Goal: Task Accomplishment & Management: Use online tool/utility

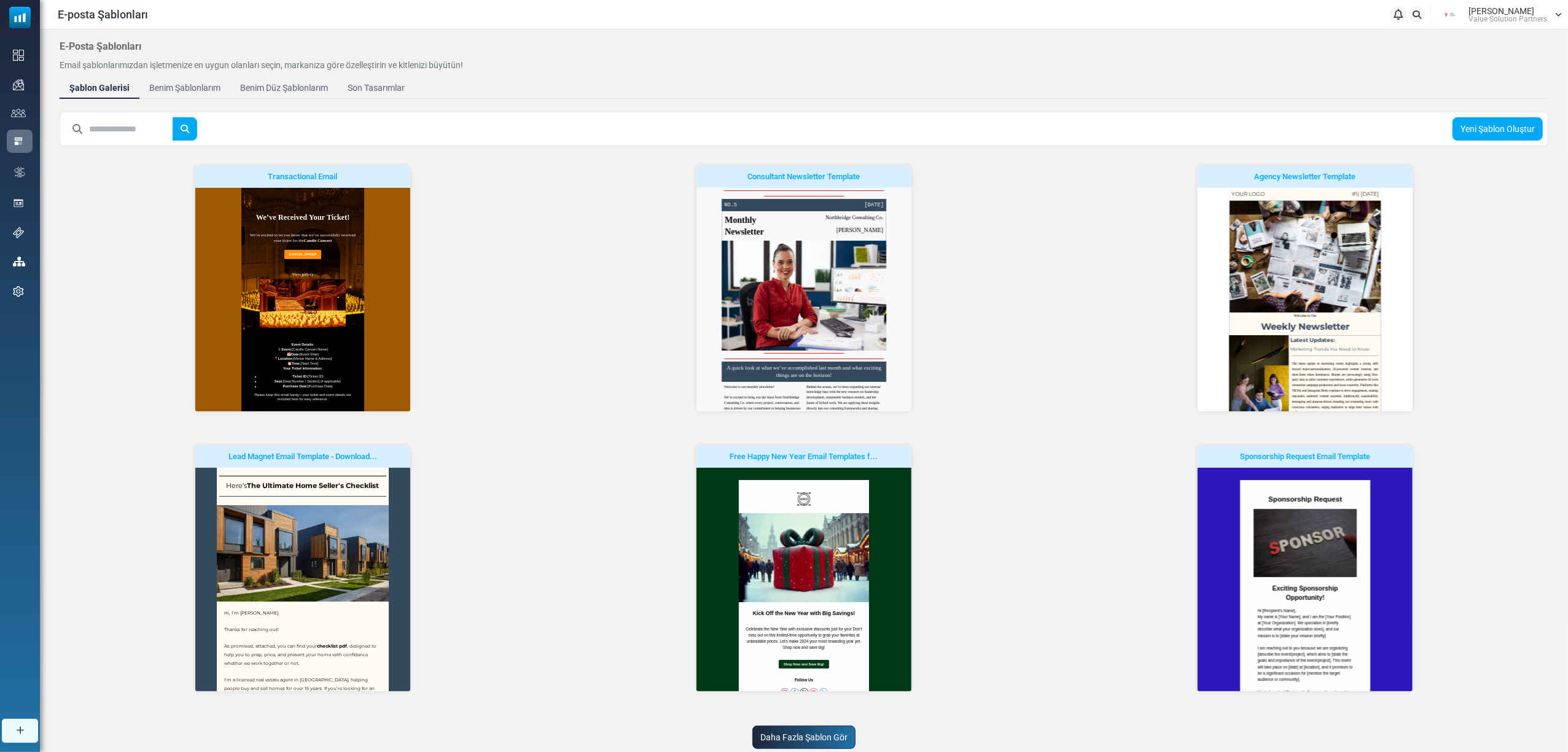
scroll to position [44, 0]
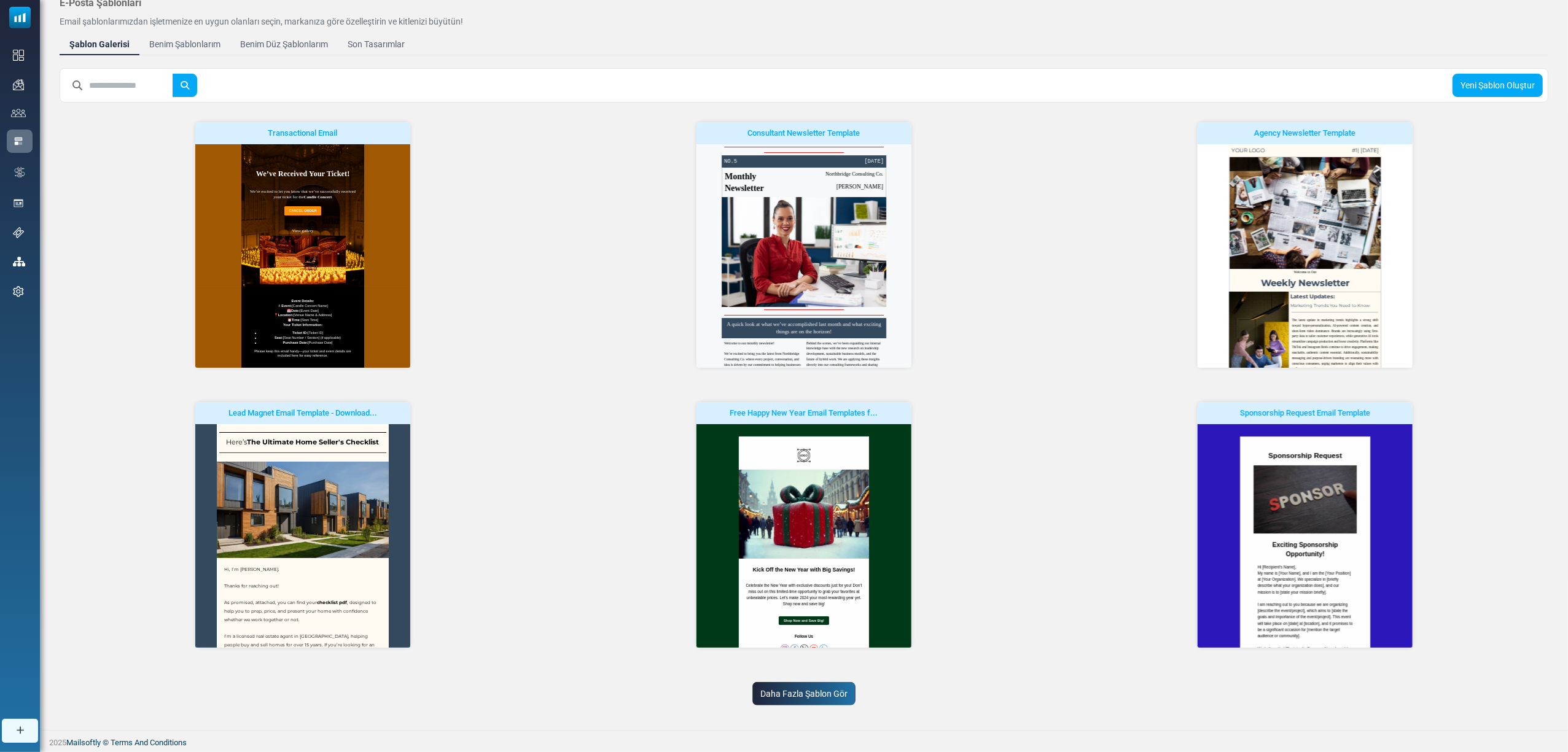
click at [826, 703] on link "Daha Fazla Şablon Gör" at bounding box center [803, 694] width 103 height 23
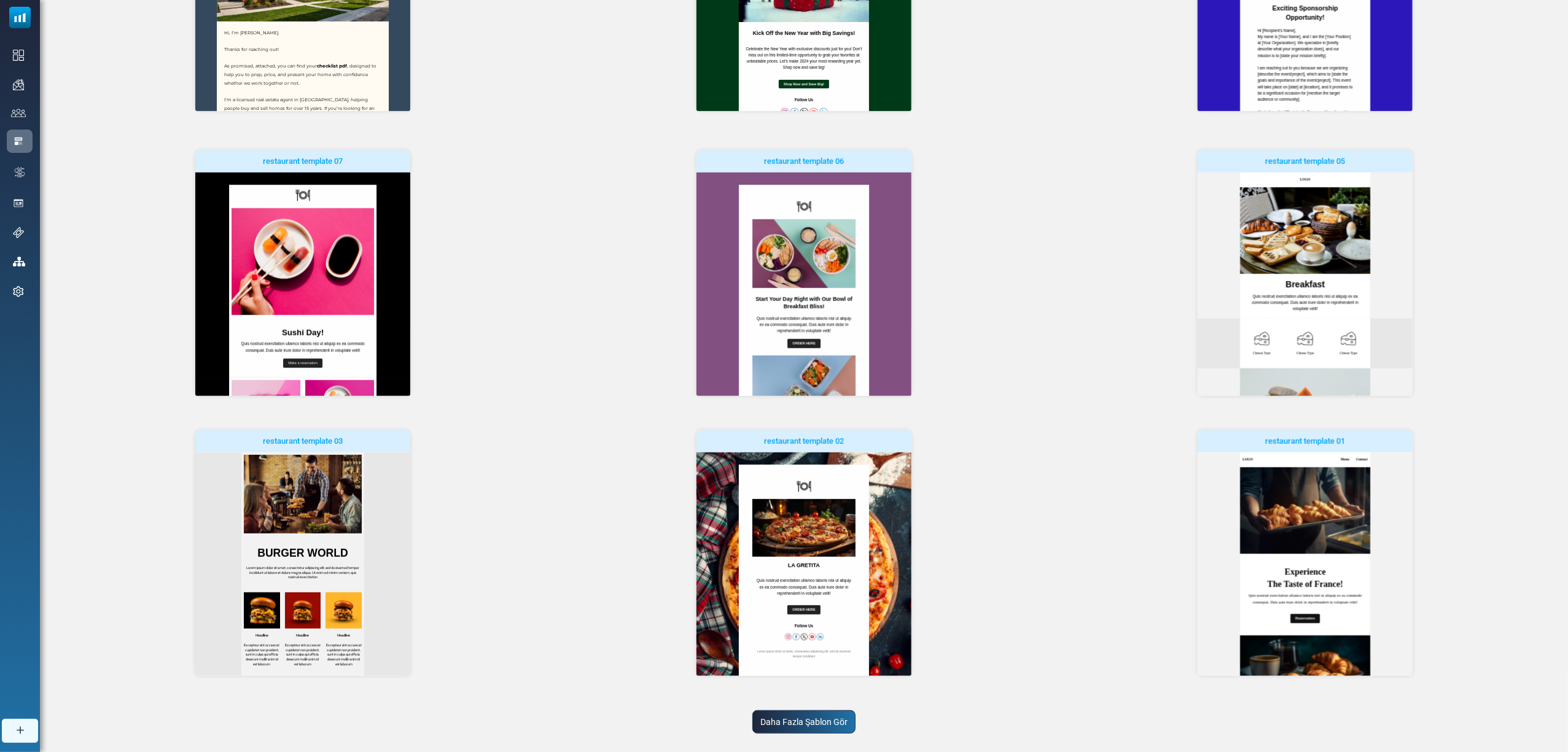
scroll to position [609, 0]
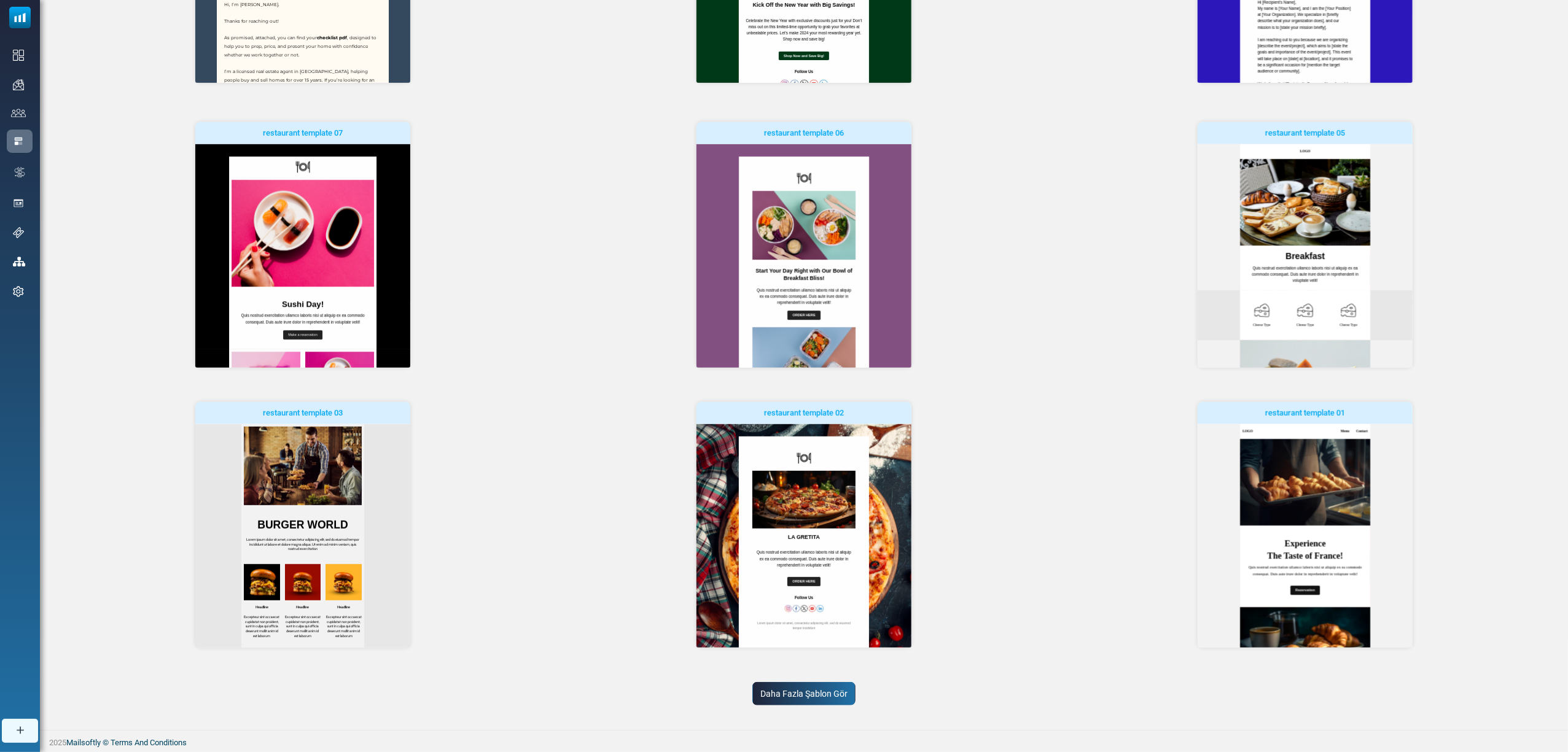
click at [799, 690] on link "Daha Fazla Şablon Gör" at bounding box center [803, 694] width 103 height 23
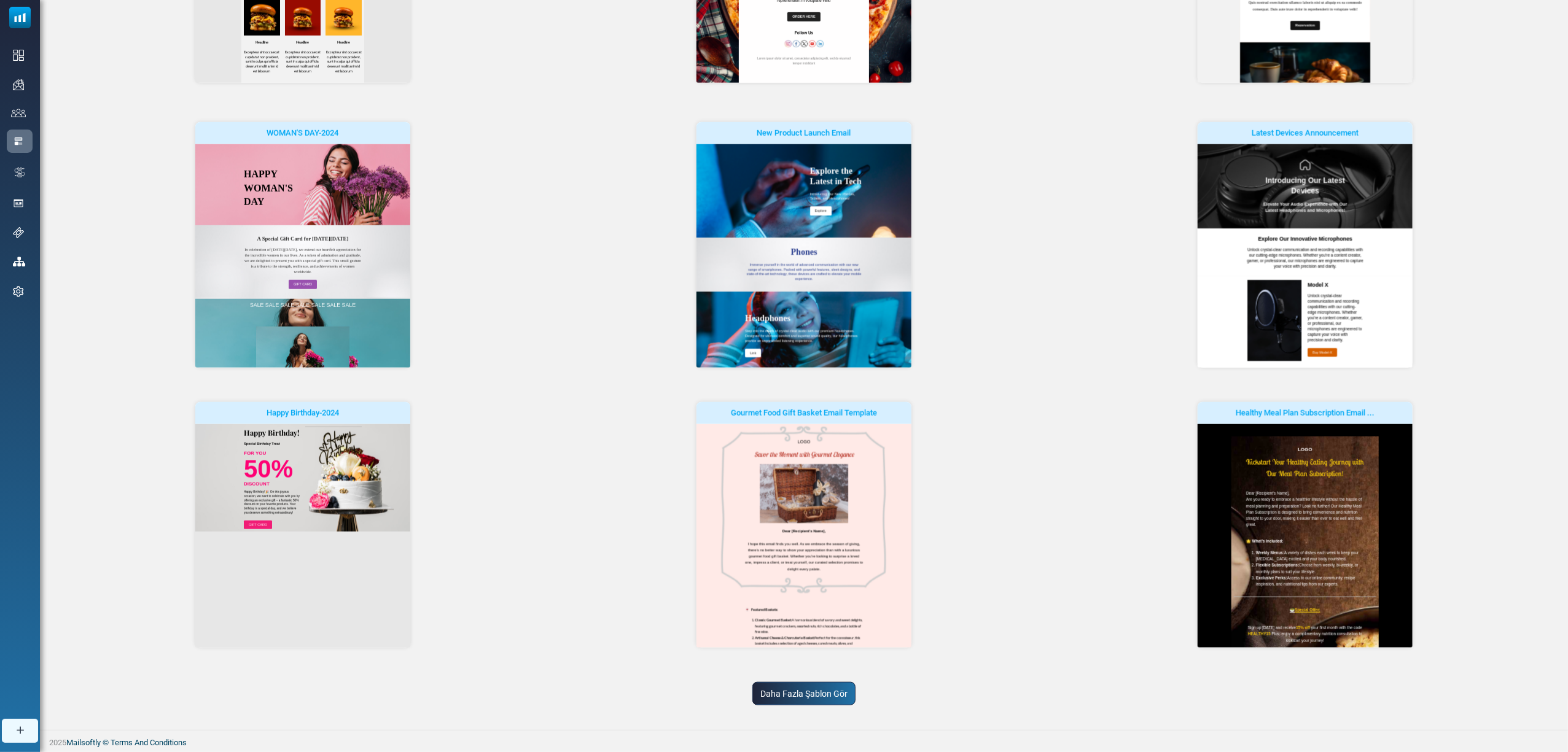
scroll to position [0, 0]
click at [819, 703] on link "Daha Fazla Şablon Gör" at bounding box center [803, 694] width 103 height 23
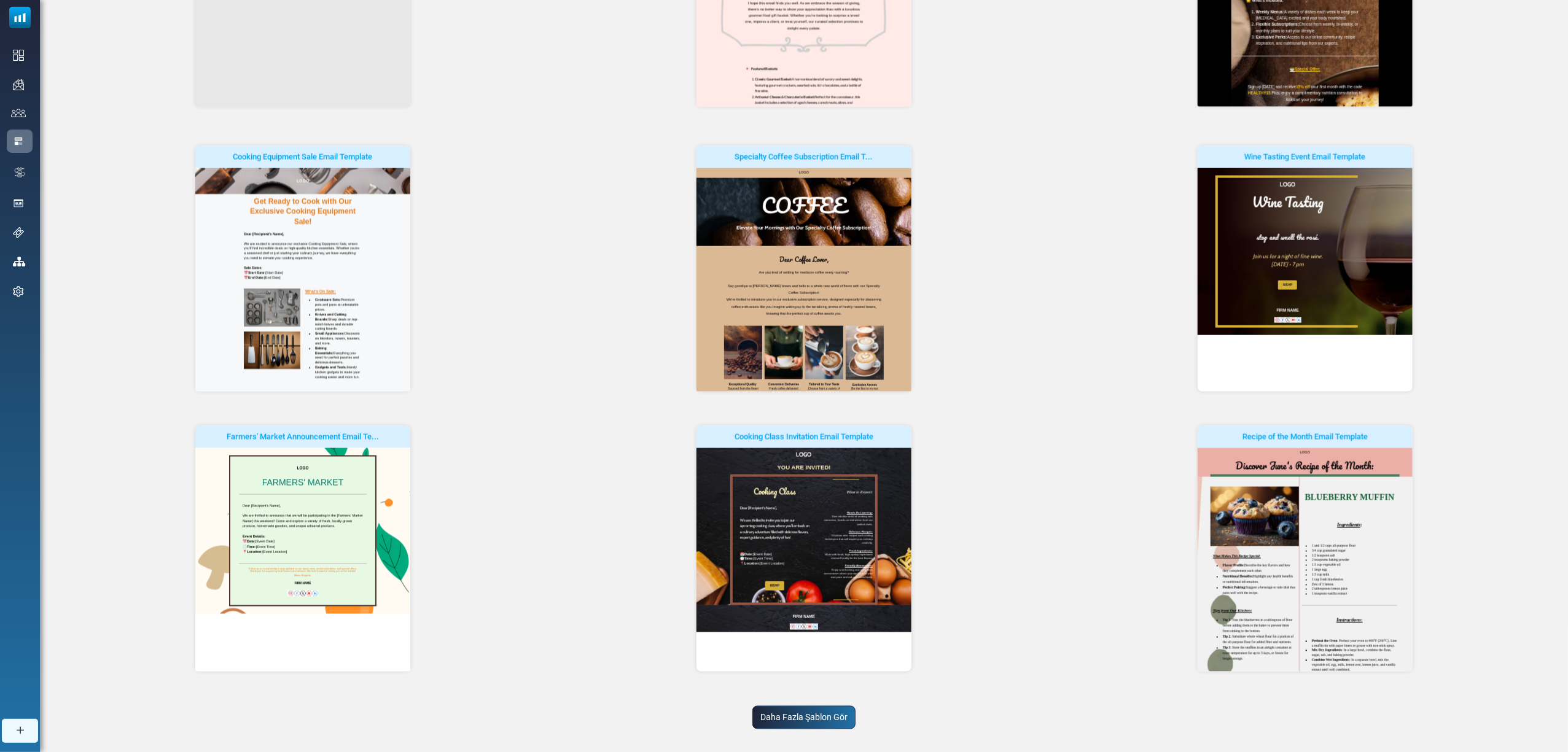
scroll to position [1739, 0]
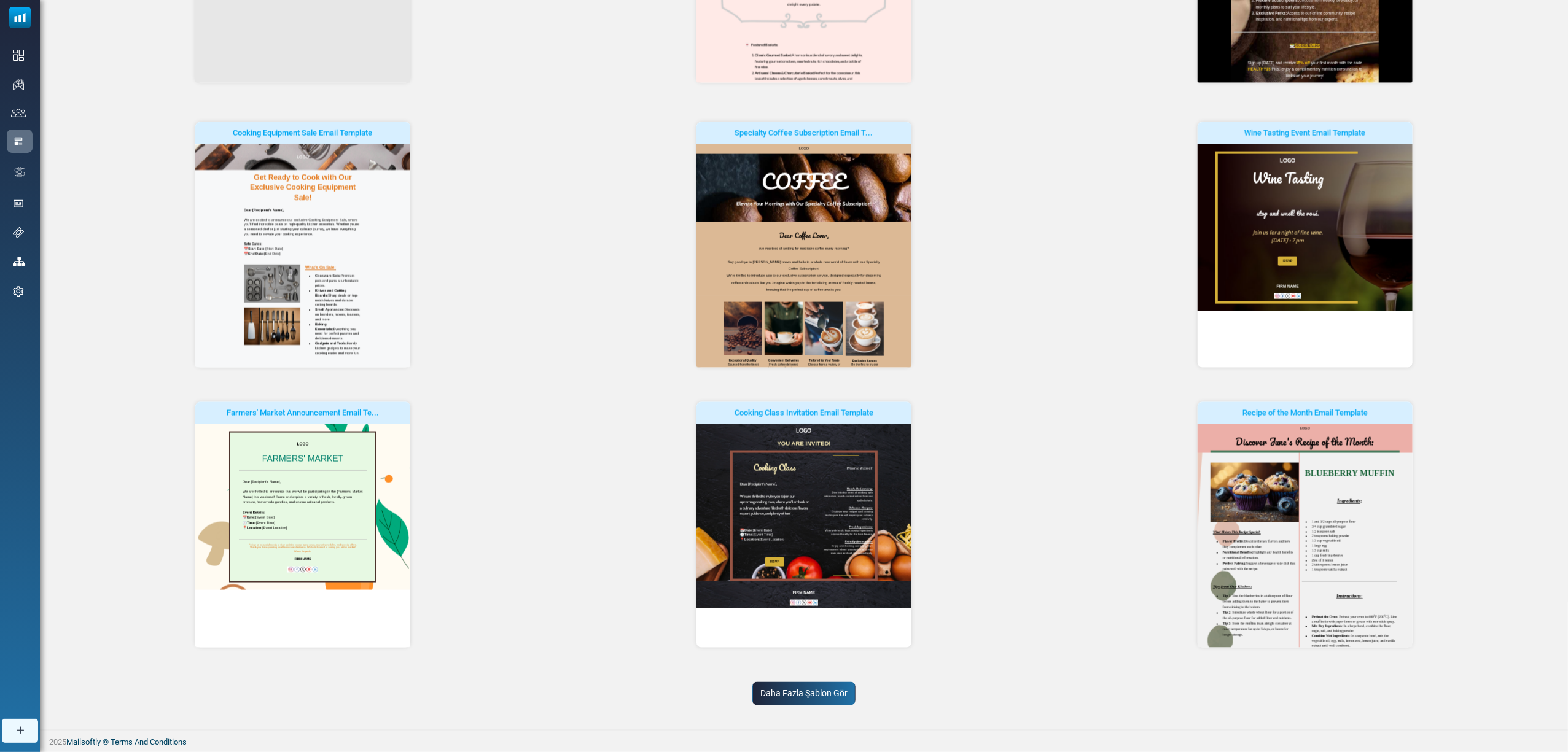
click at [765, 696] on link "Daha Fazla Şablon Gör" at bounding box center [803, 694] width 103 height 23
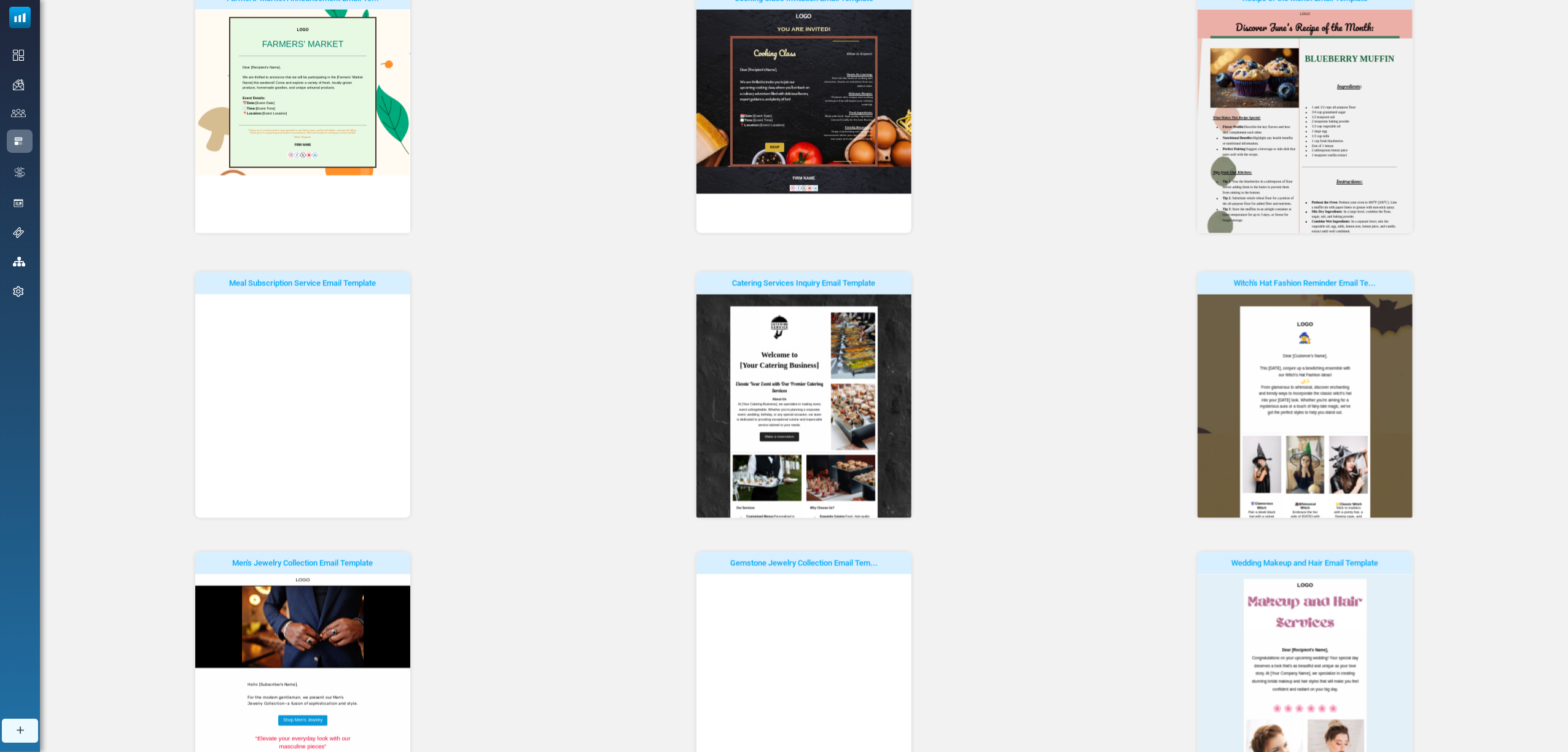
scroll to position [0, 0]
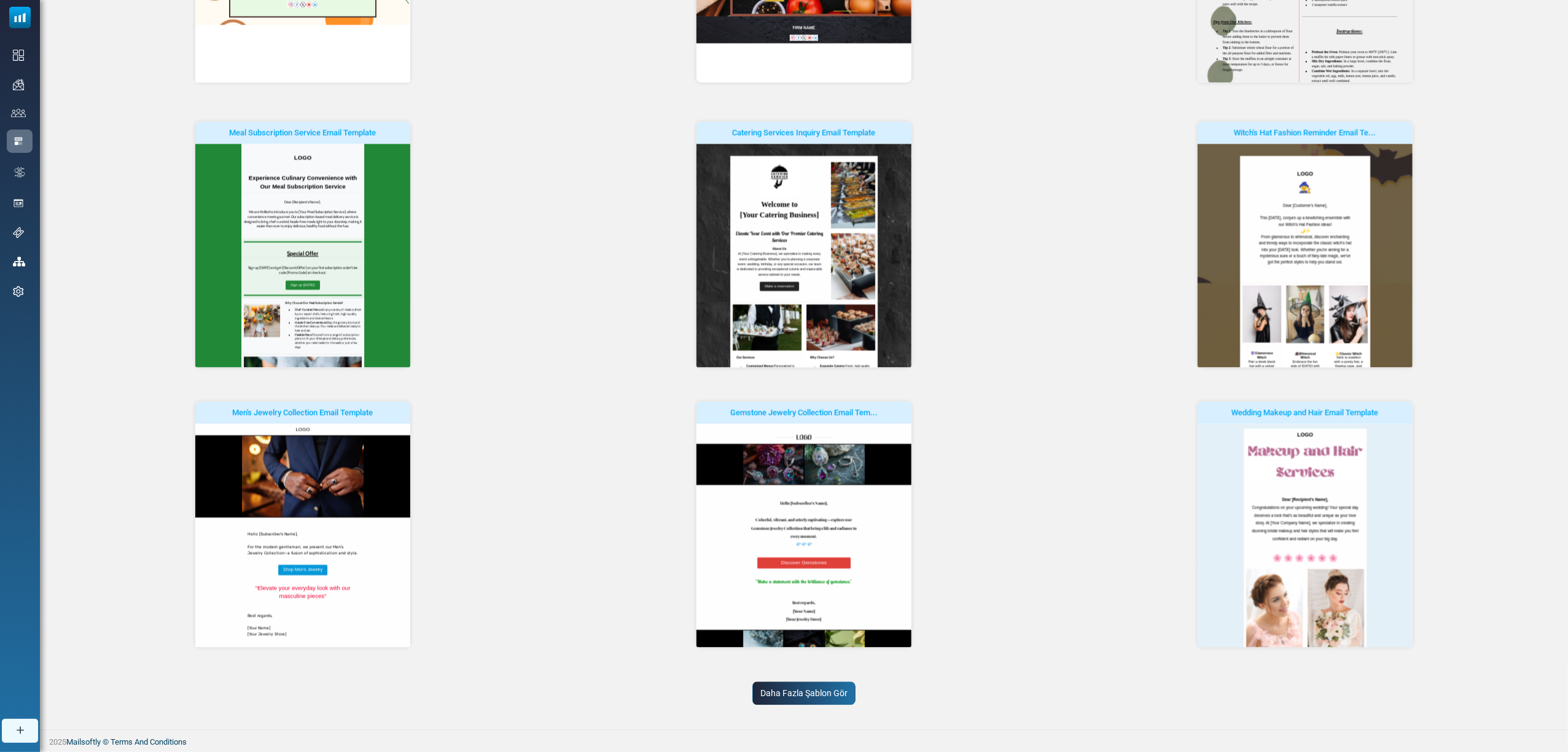
click at [776, 696] on link "Daha Fazla Şablon Gör" at bounding box center [803, 694] width 103 height 23
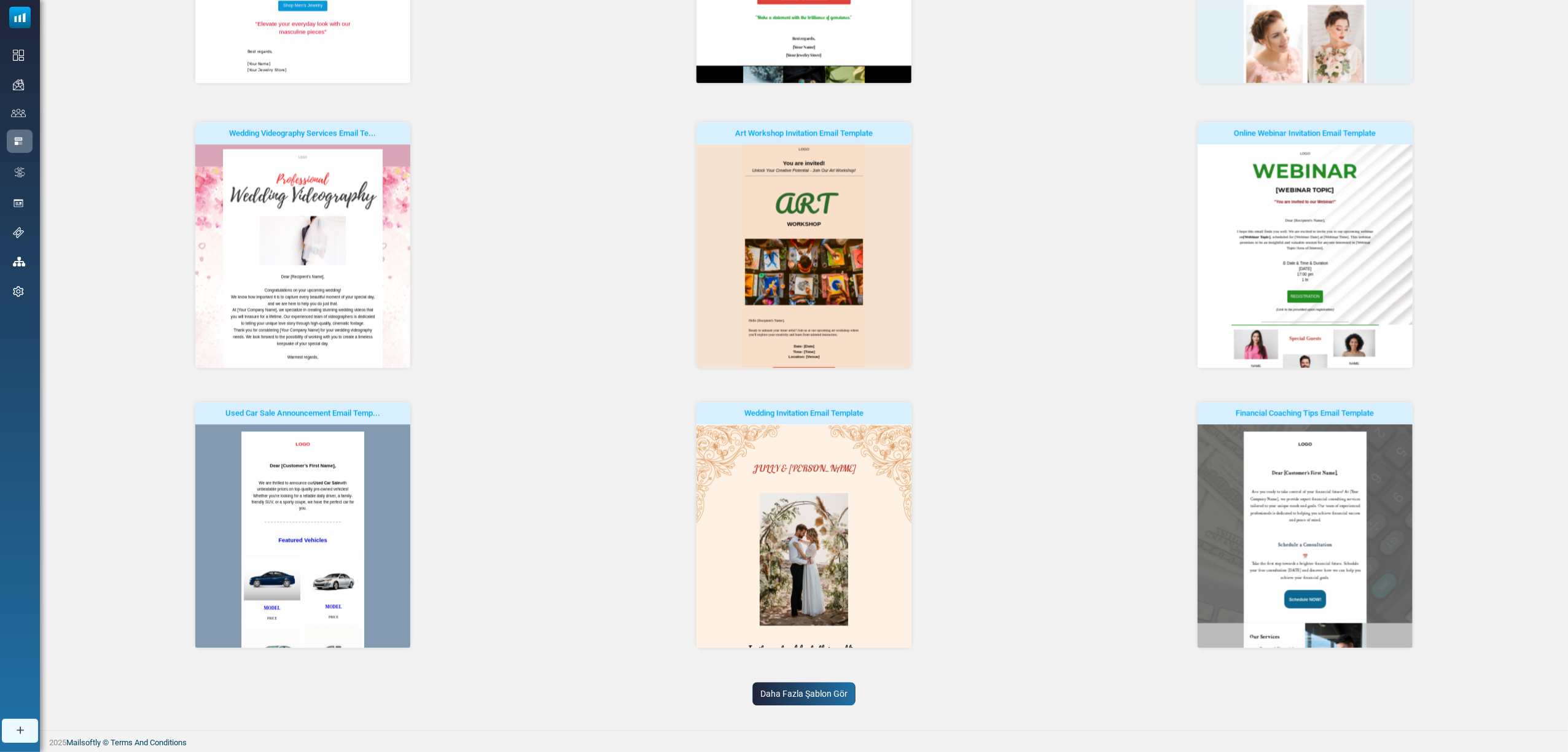
click at [833, 697] on link "Daha Fazla Şablon Gör" at bounding box center [803, 694] width 103 height 23
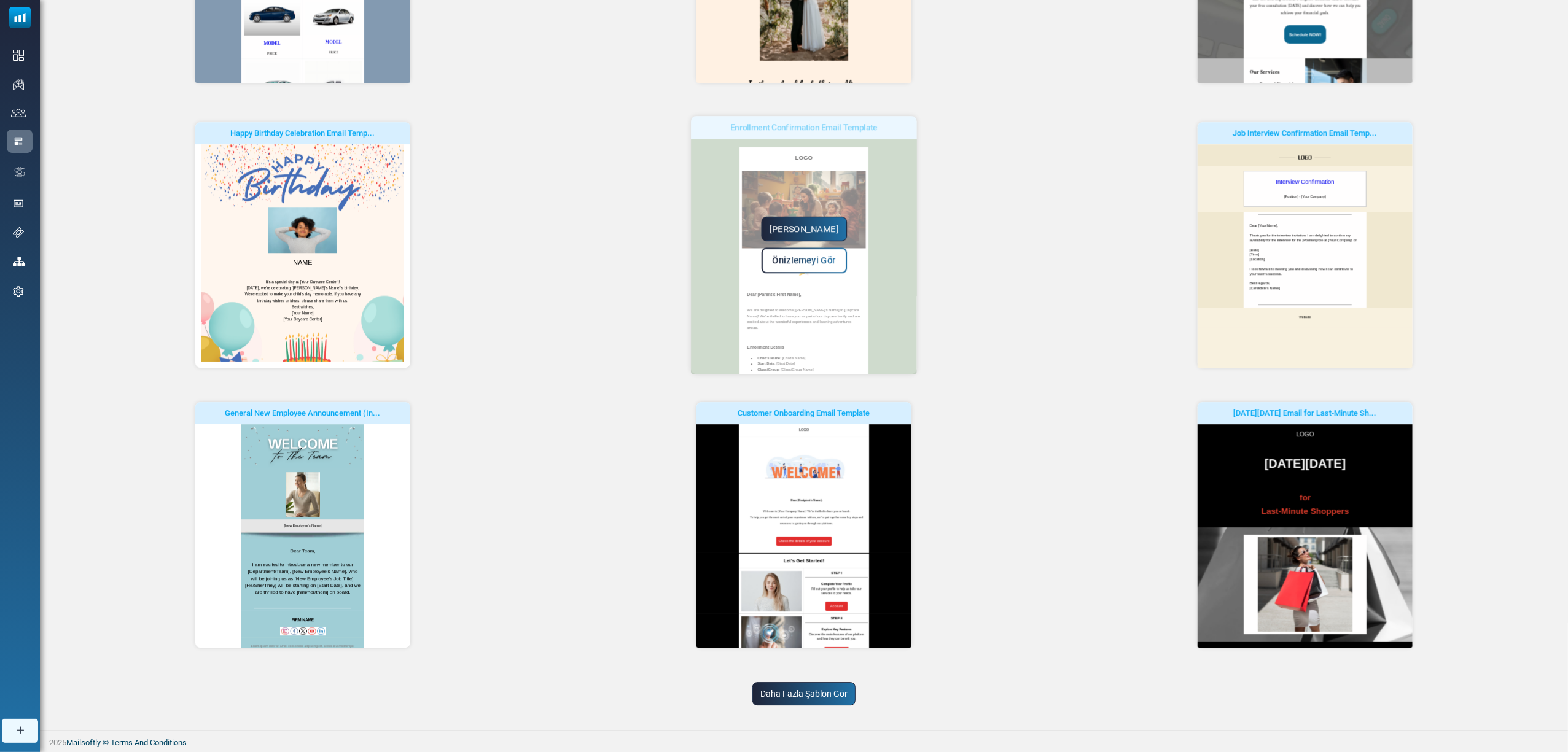
click at [724, 274] on div "Yapmaya Başla Önizlemeyi Gör" at bounding box center [804, 245] width 226 height 258
click at [818, 223] on link "Yapmaya Başla" at bounding box center [803, 229] width 86 height 25
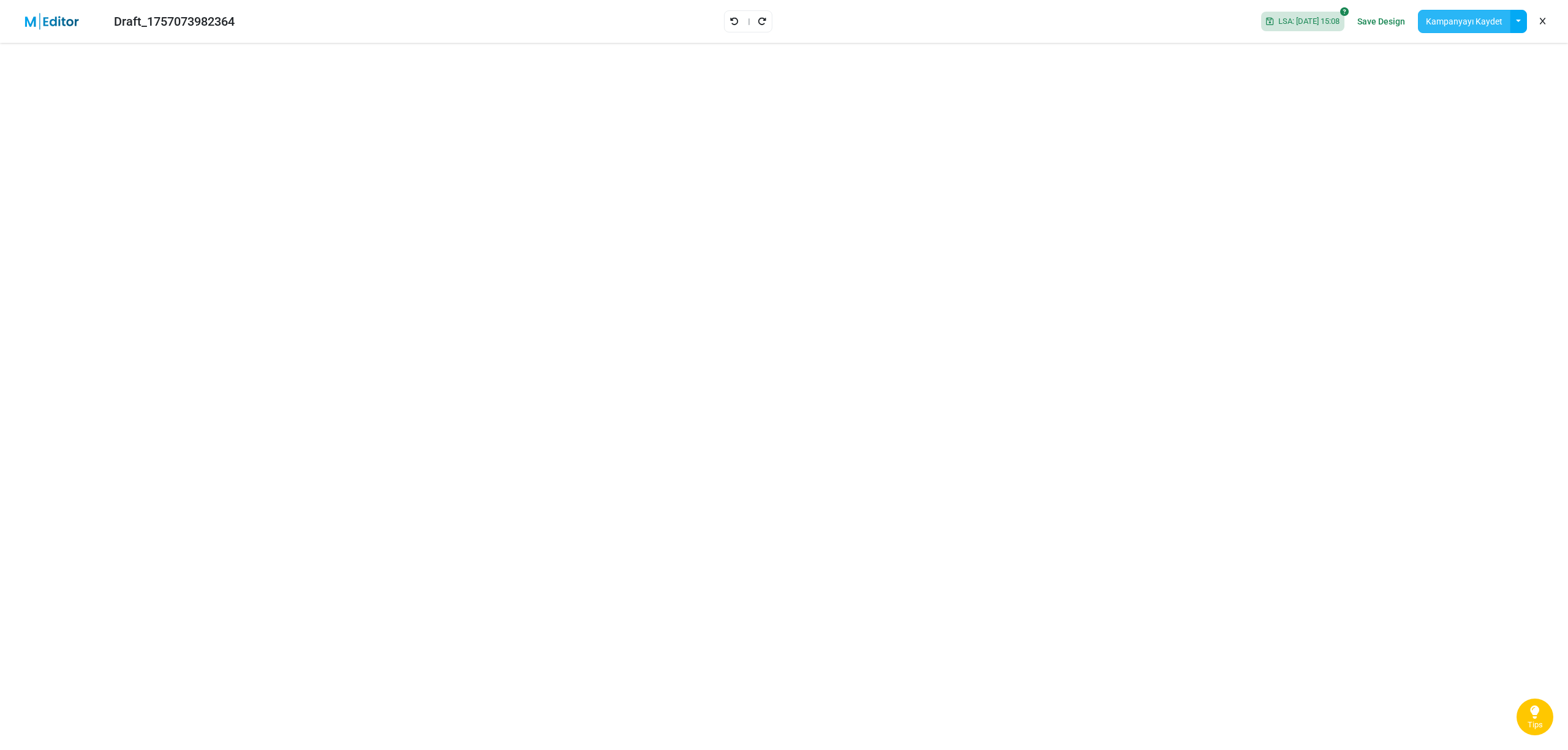
click at [1438, 21] on button "Kampanyayı Kaydet" at bounding box center [1464, 22] width 93 height 23
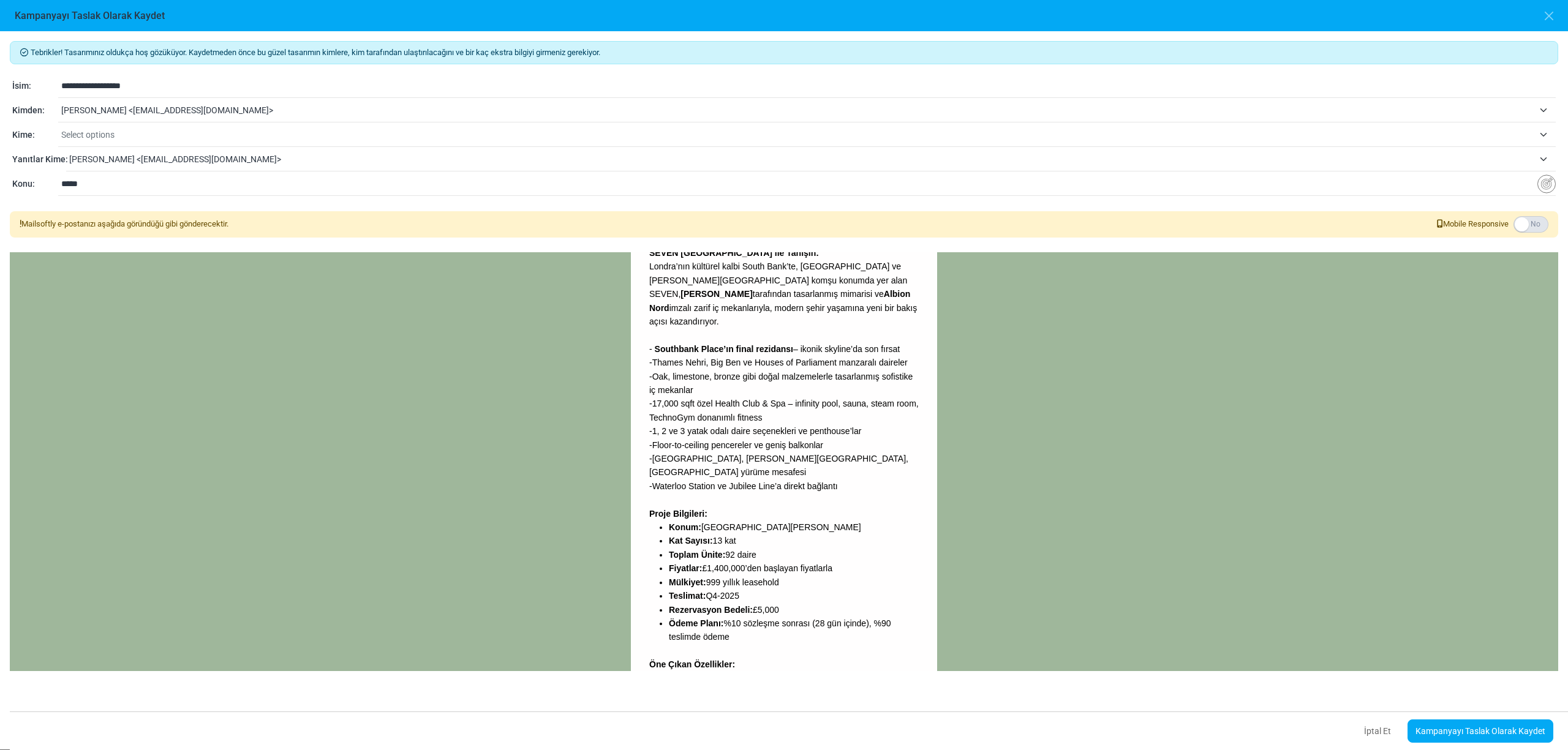
scroll to position [621, 0]
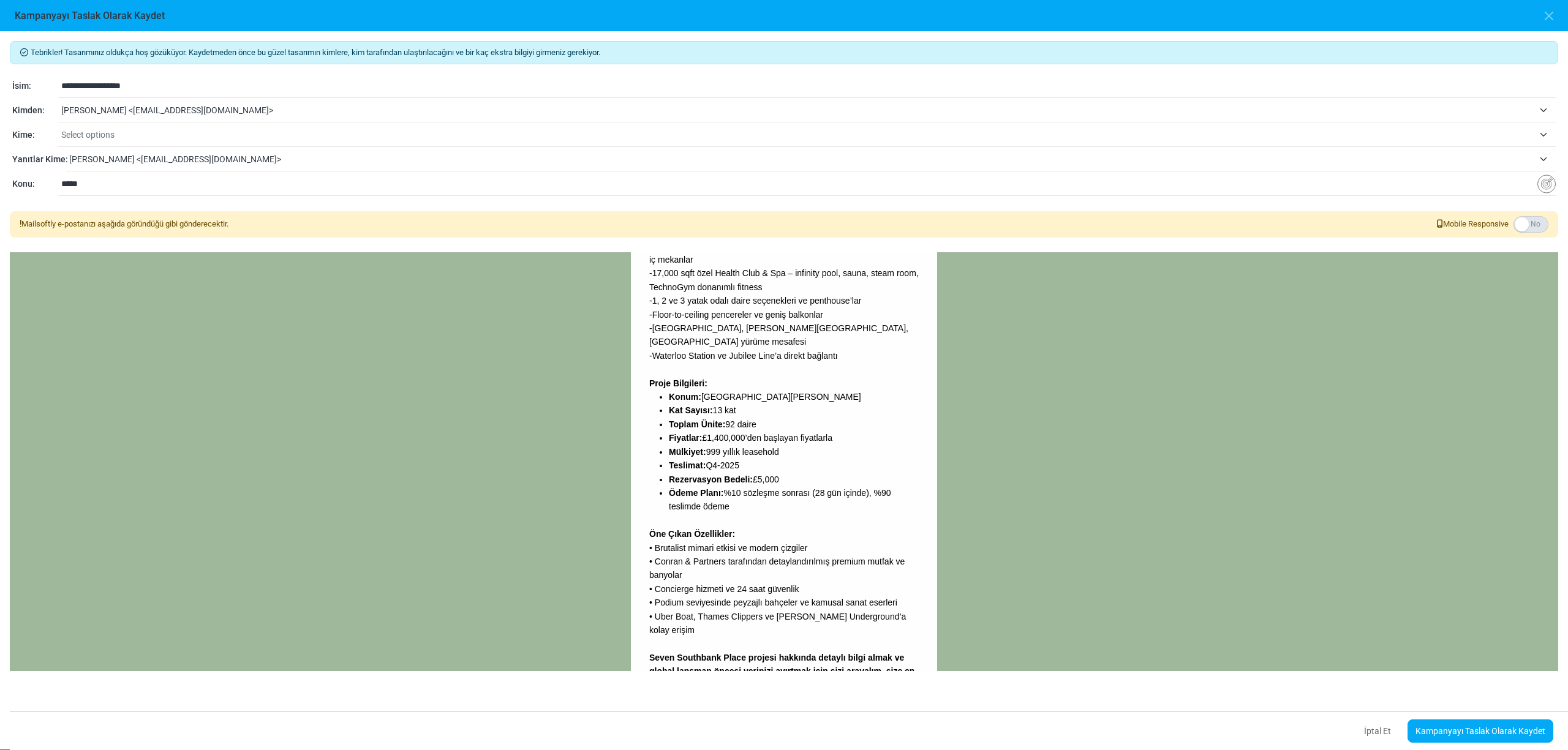
click at [740, 721] on link "[URL][DOMAIN_NAME]" at bounding box center [695, 726] width 91 height 10
click at [1489, 728] on link "Kampanyayı Taslak Olarak Kaydet" at bounding box center [1480, 731] width 146 height 23
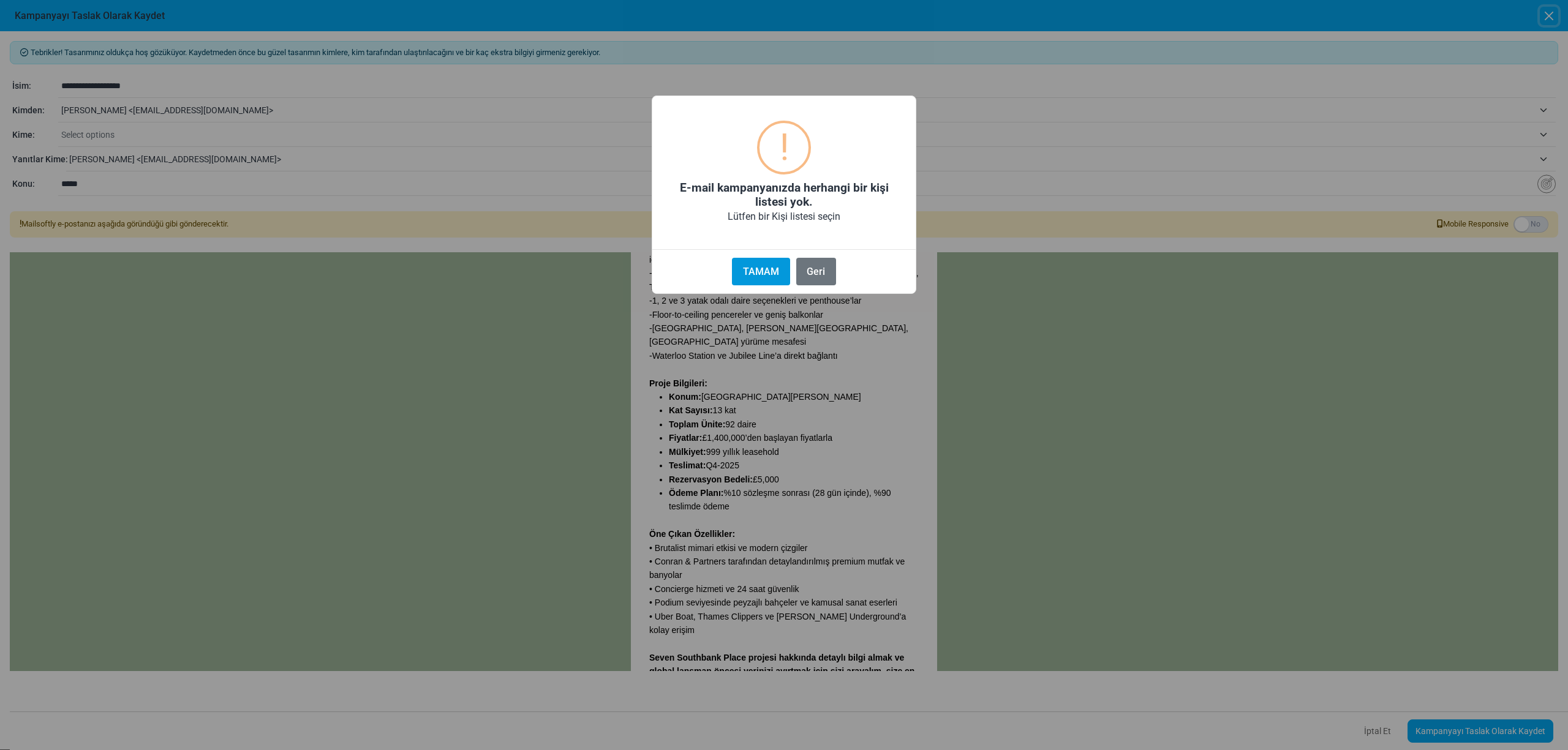
click at [765, 275] on button "TAMAM" at bounding box center [760, 271] width 58 height 28
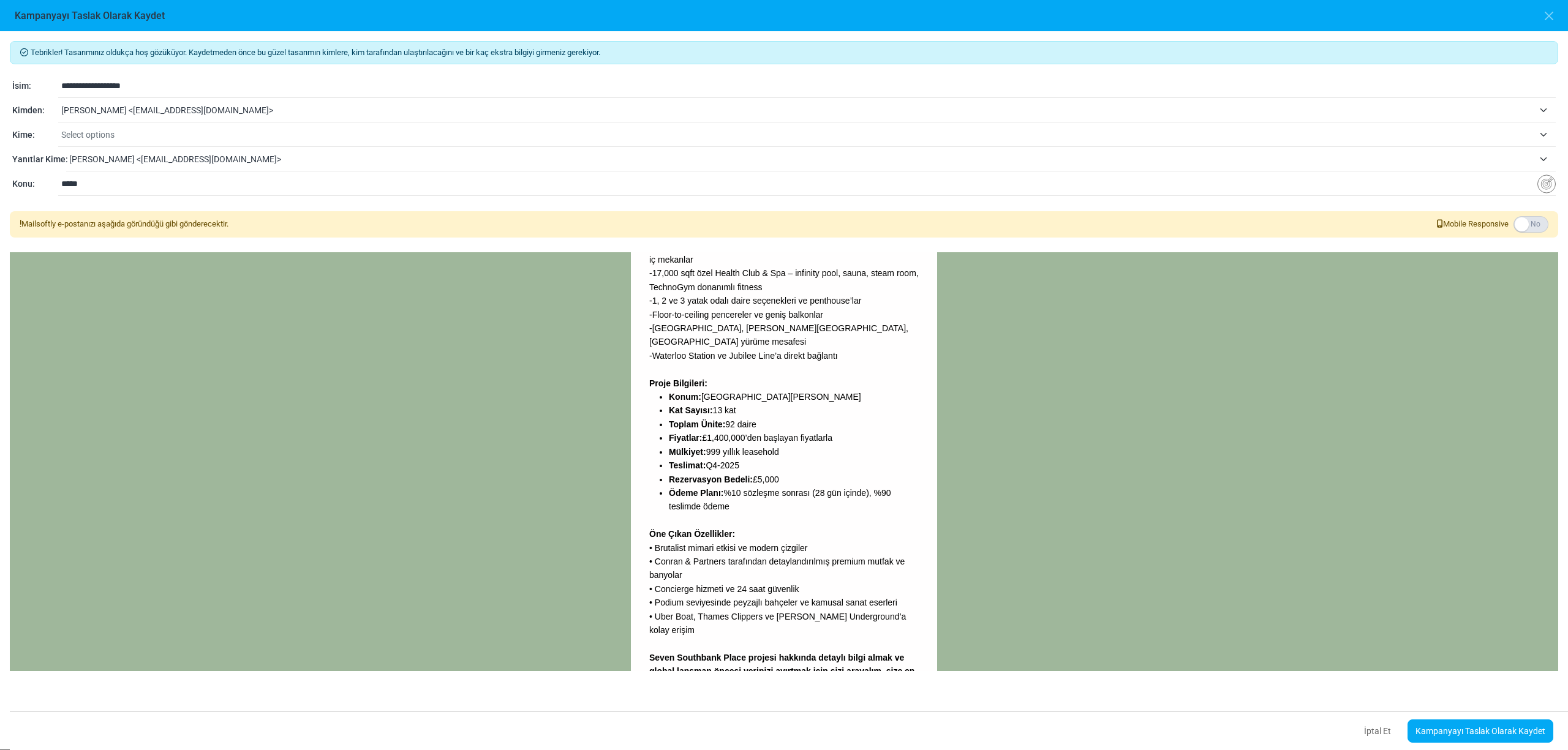
click at [143, 187] on input "*****" at bounding box center [799, 183] width 1476 height 23
drag, startPoint x: 179, startPoint y: 173, endPoint x: 142, endPoint y: 189, distance: 40.3
click at [177, 173] on input "*****" at bounding box center [799, 183] width 1476 height 23
drag, startPoint x: 131, startPoint y: 182, endPoint x: 49, endPoint y: 175, distance: 82.3
click at [49, 175] on div "**********" at bounding box center [784, 135] width 1548 height 123
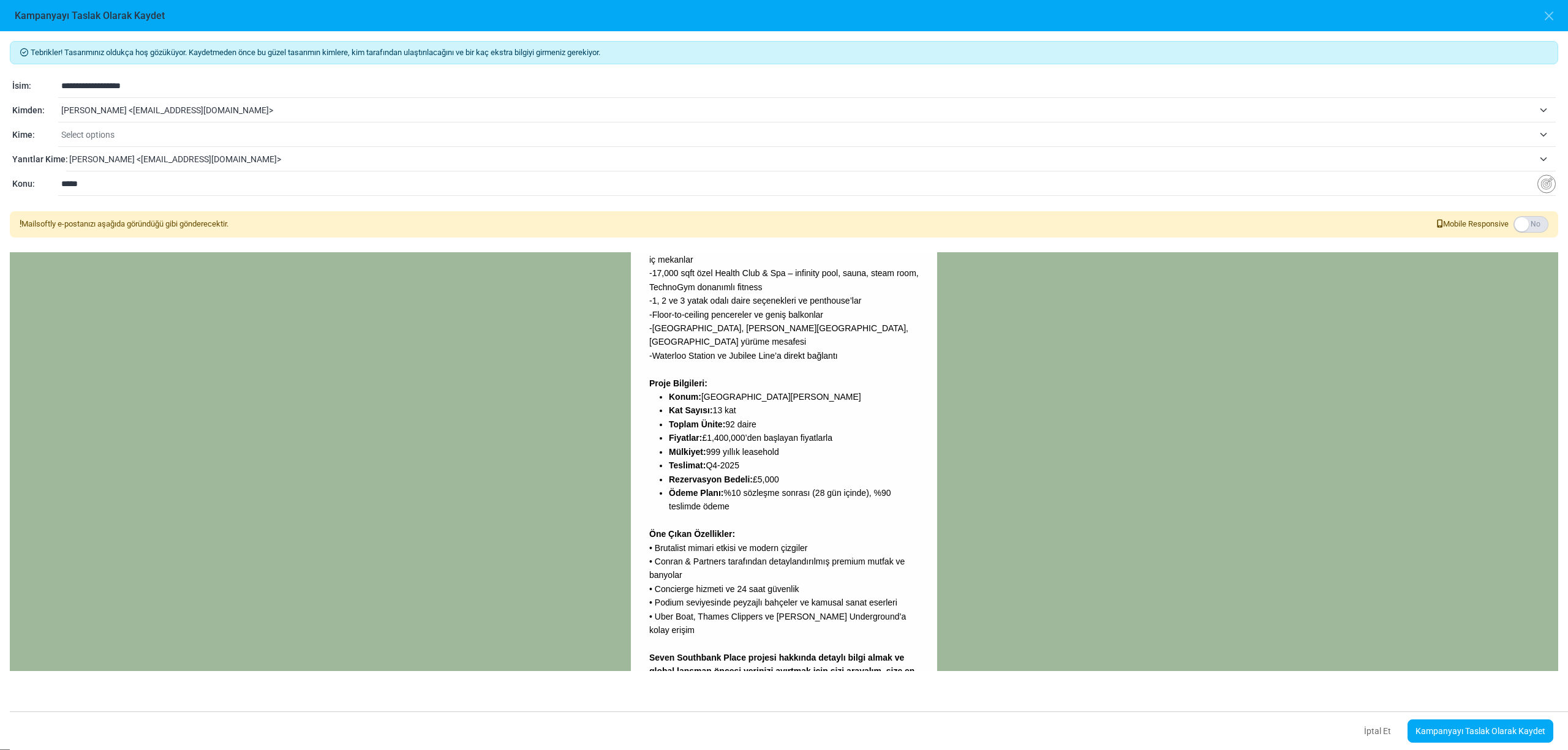
paste input "**********"
type input "**********"
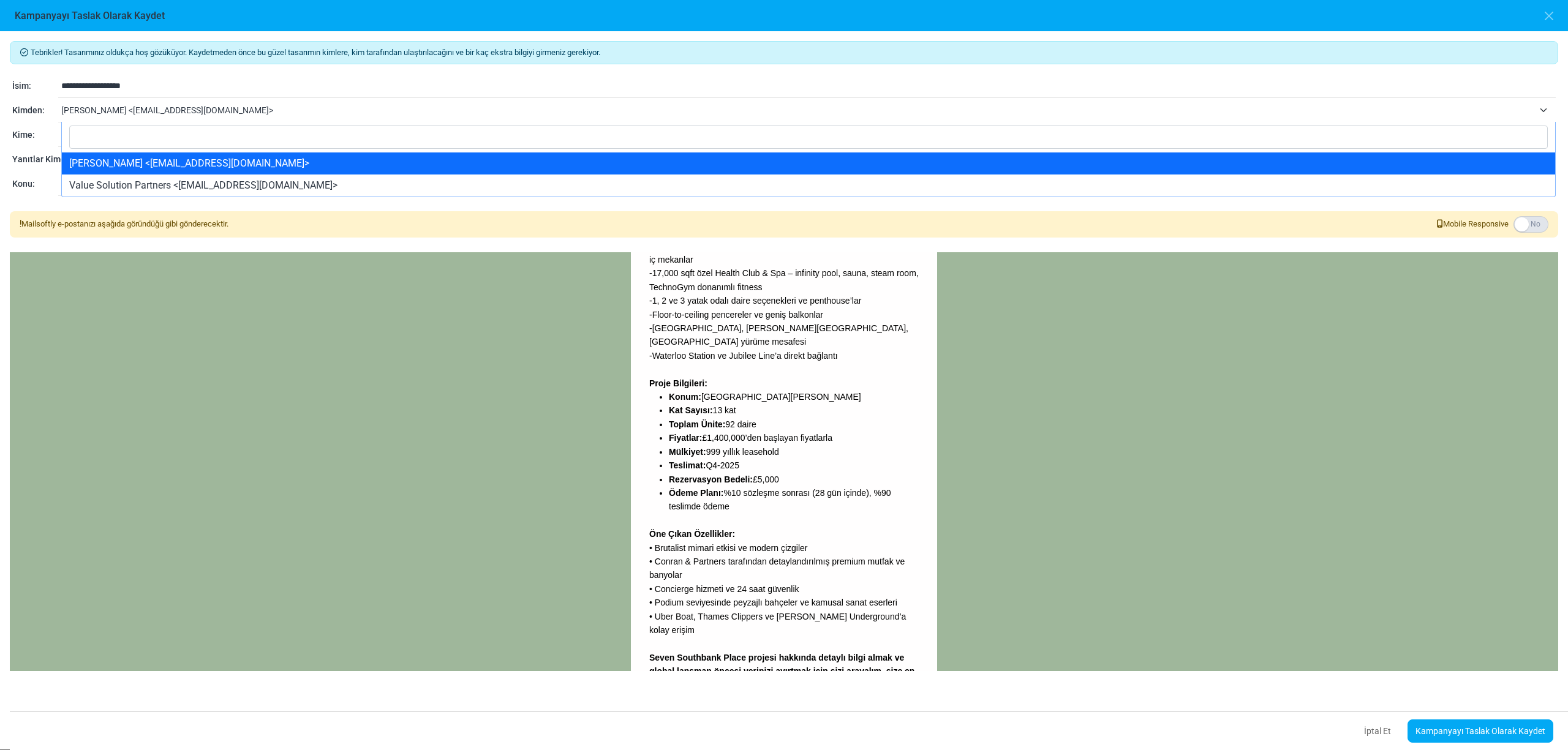
click at [227, 112] on span "tuğçe özdoğan <tugce.ozdogan@vspartners.com.tr>" at bounding box center [797, 109] width 1472 height 15
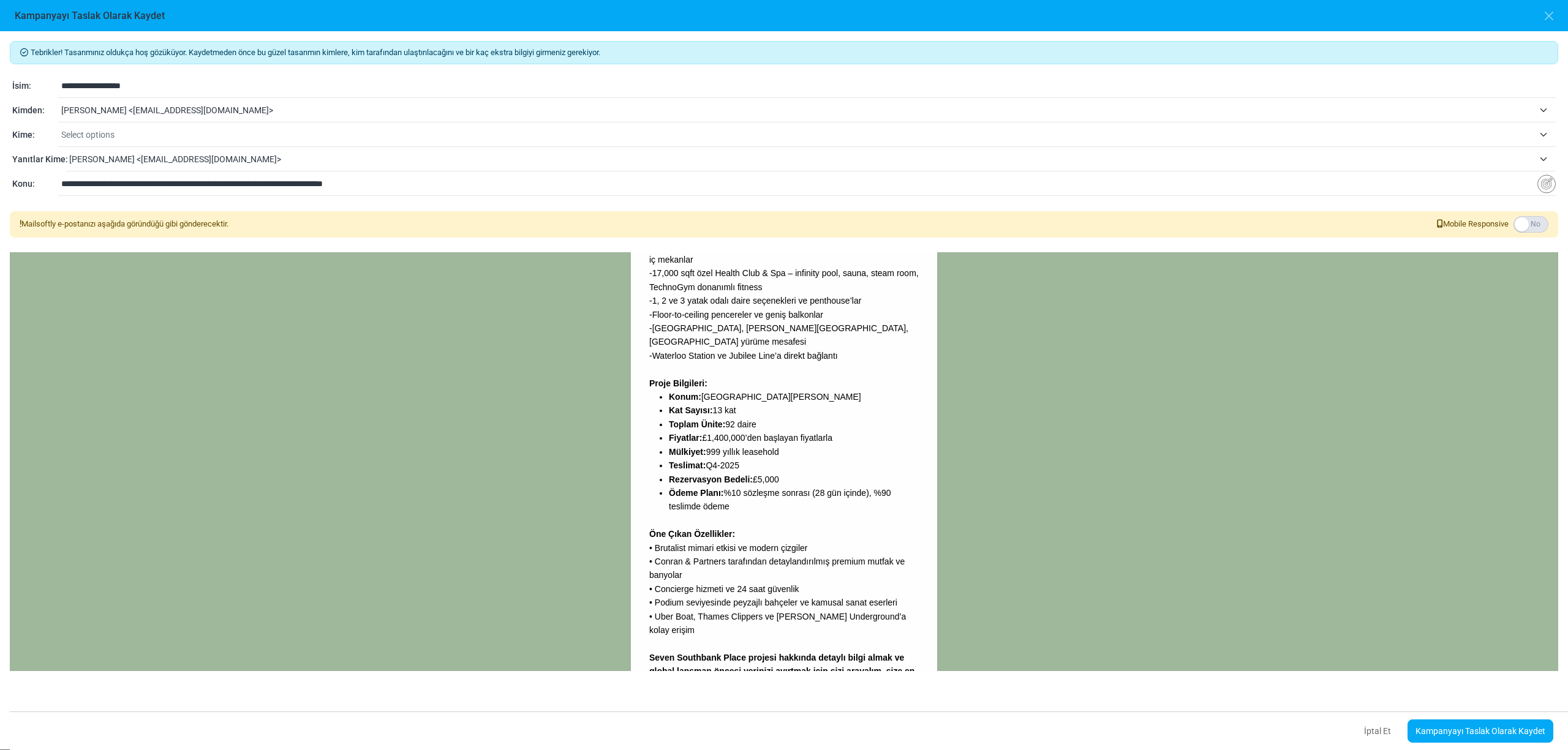
click at [185, 131] on span "Select options" at bounding box center [797, 134] width 1472 height 15
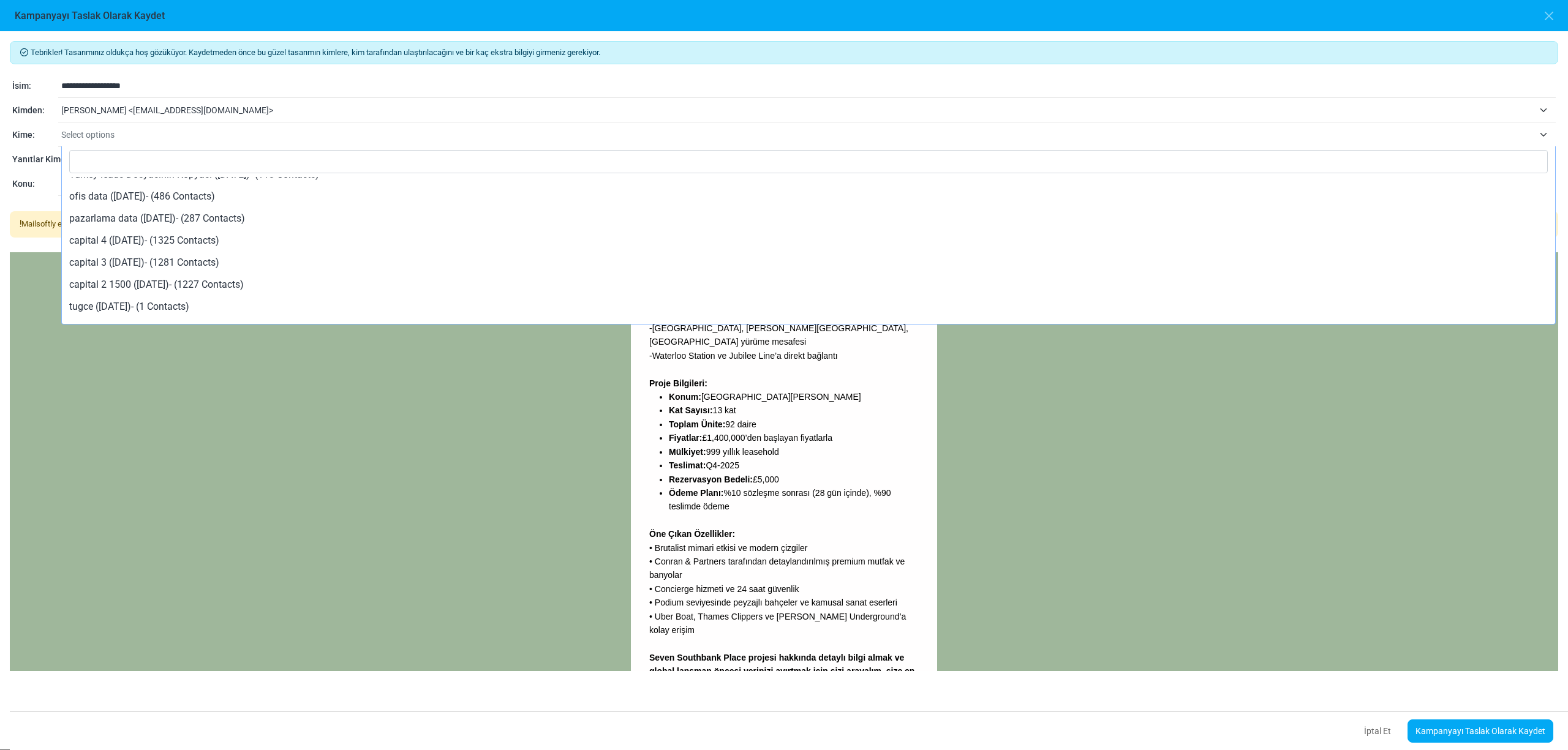
scroll to position [118, 0]
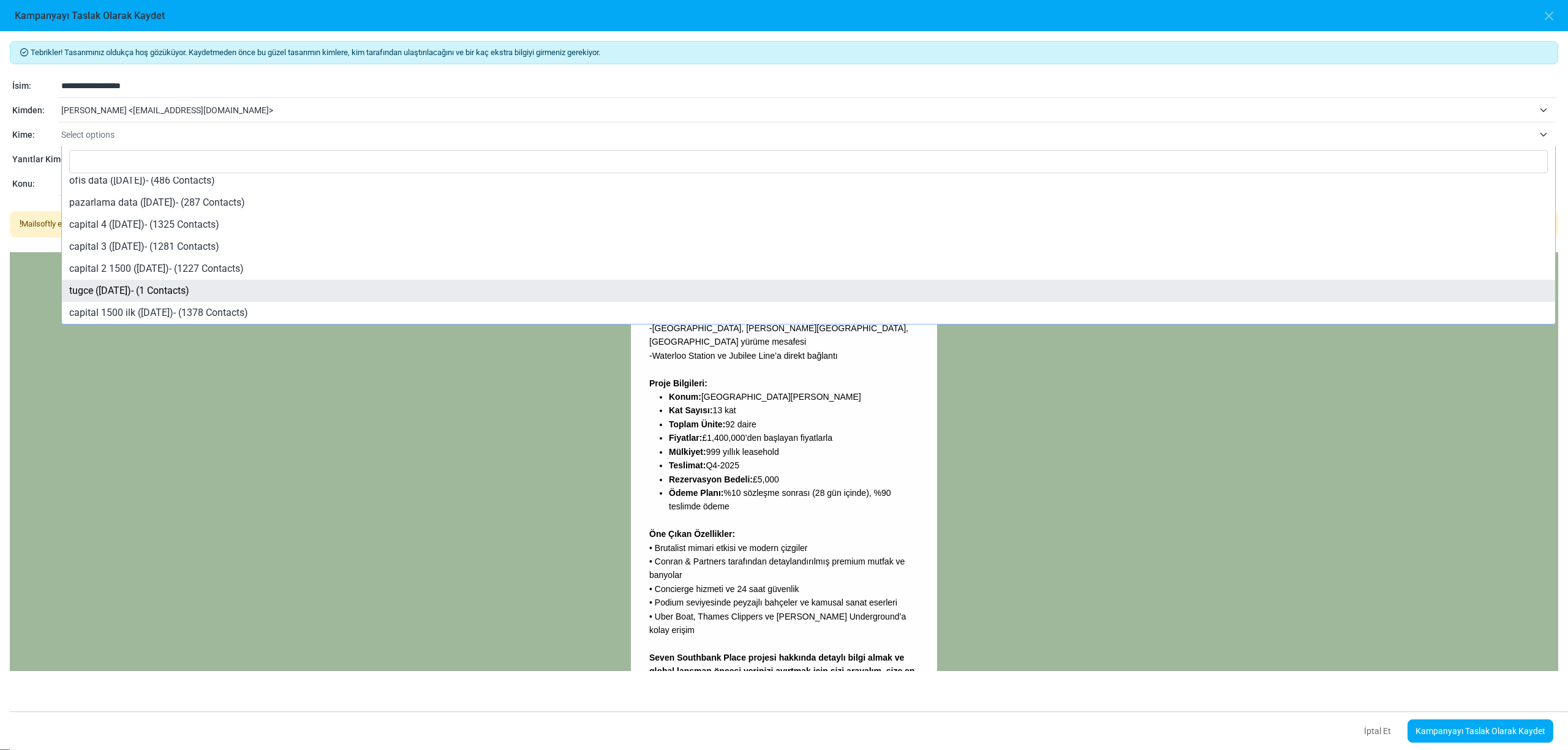
select select "****"
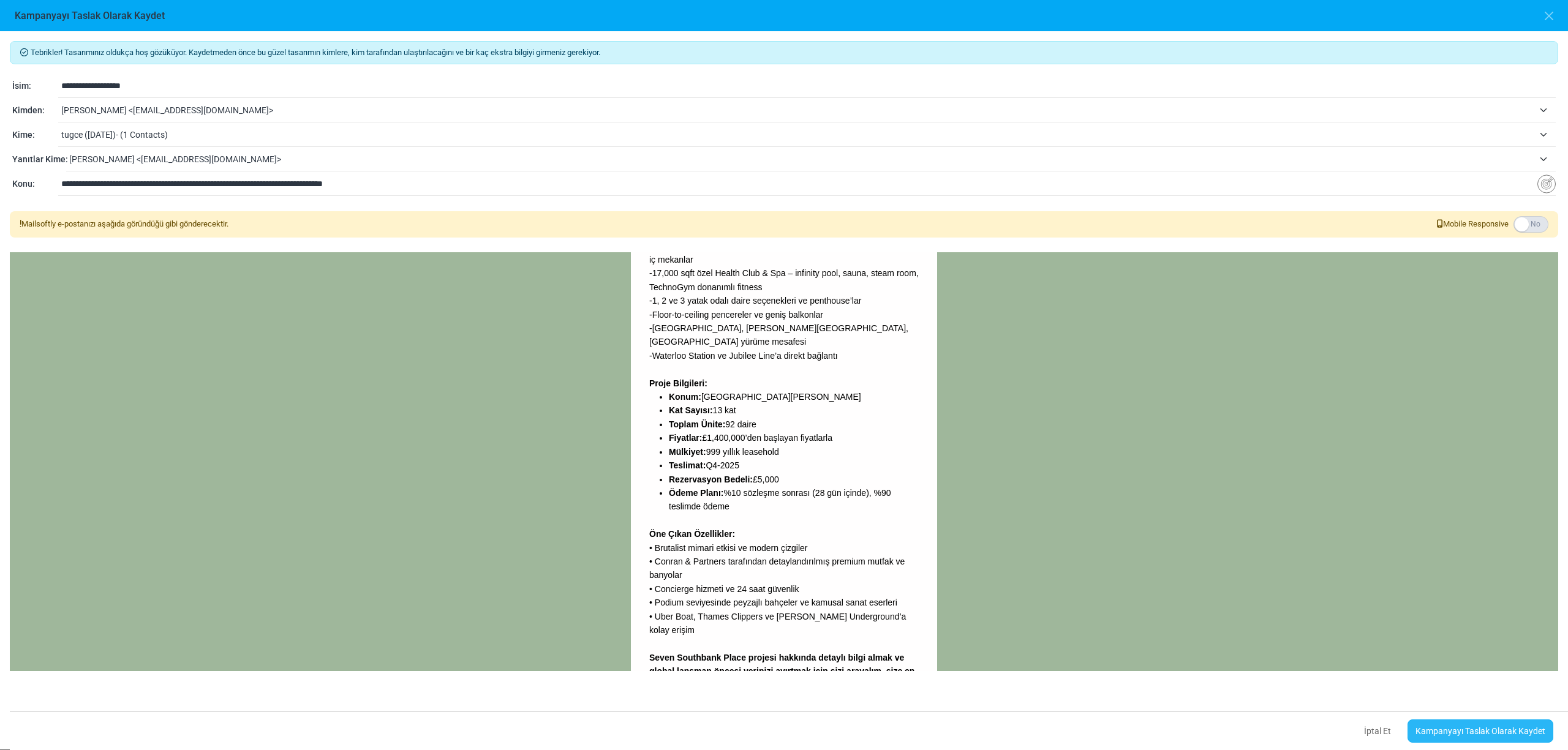
click at [1459, 728] on link "Kampanyayı Taslak Olarak Kaydet" at bounding box center [1480, 731] width 146 height 23
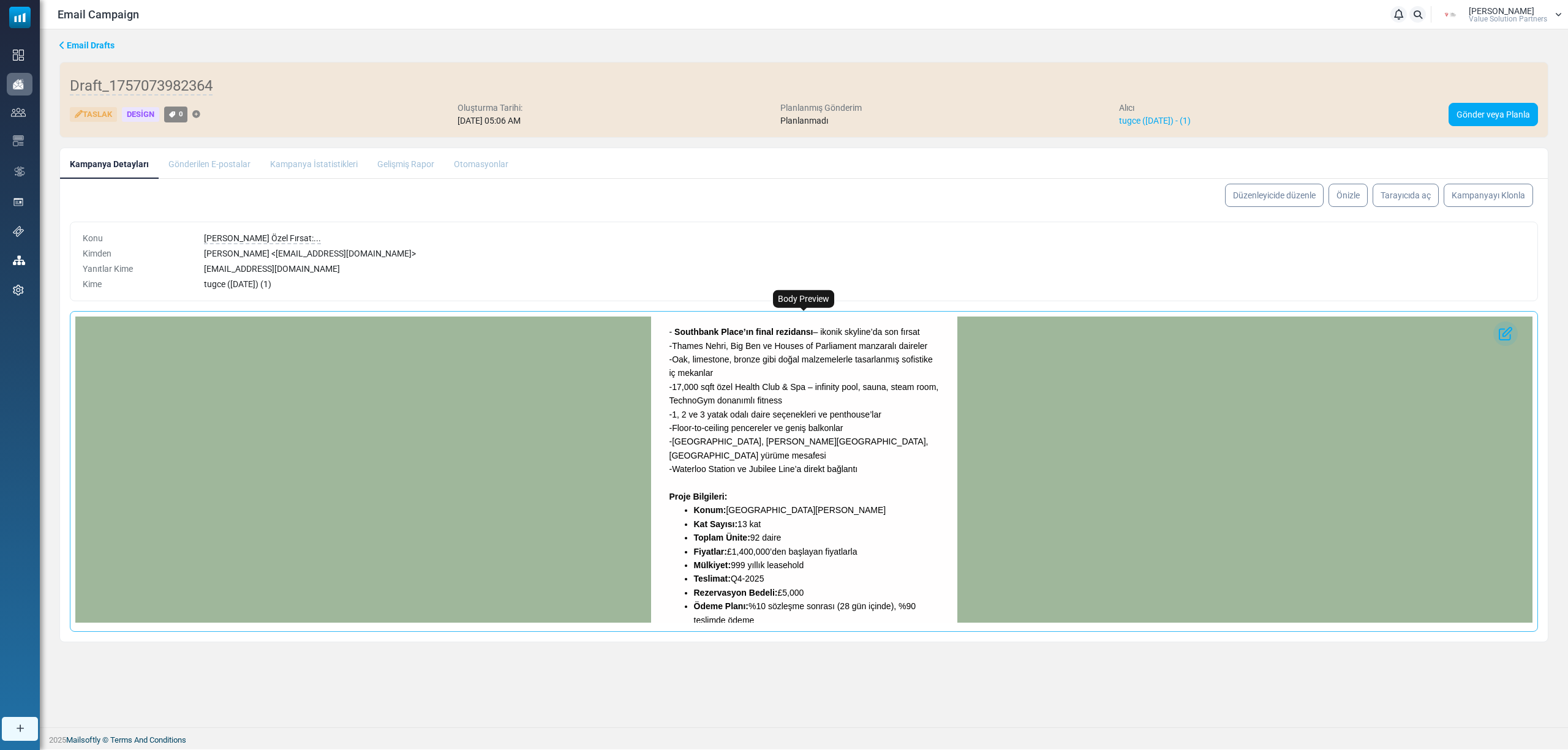
scroll to position [734, 0]
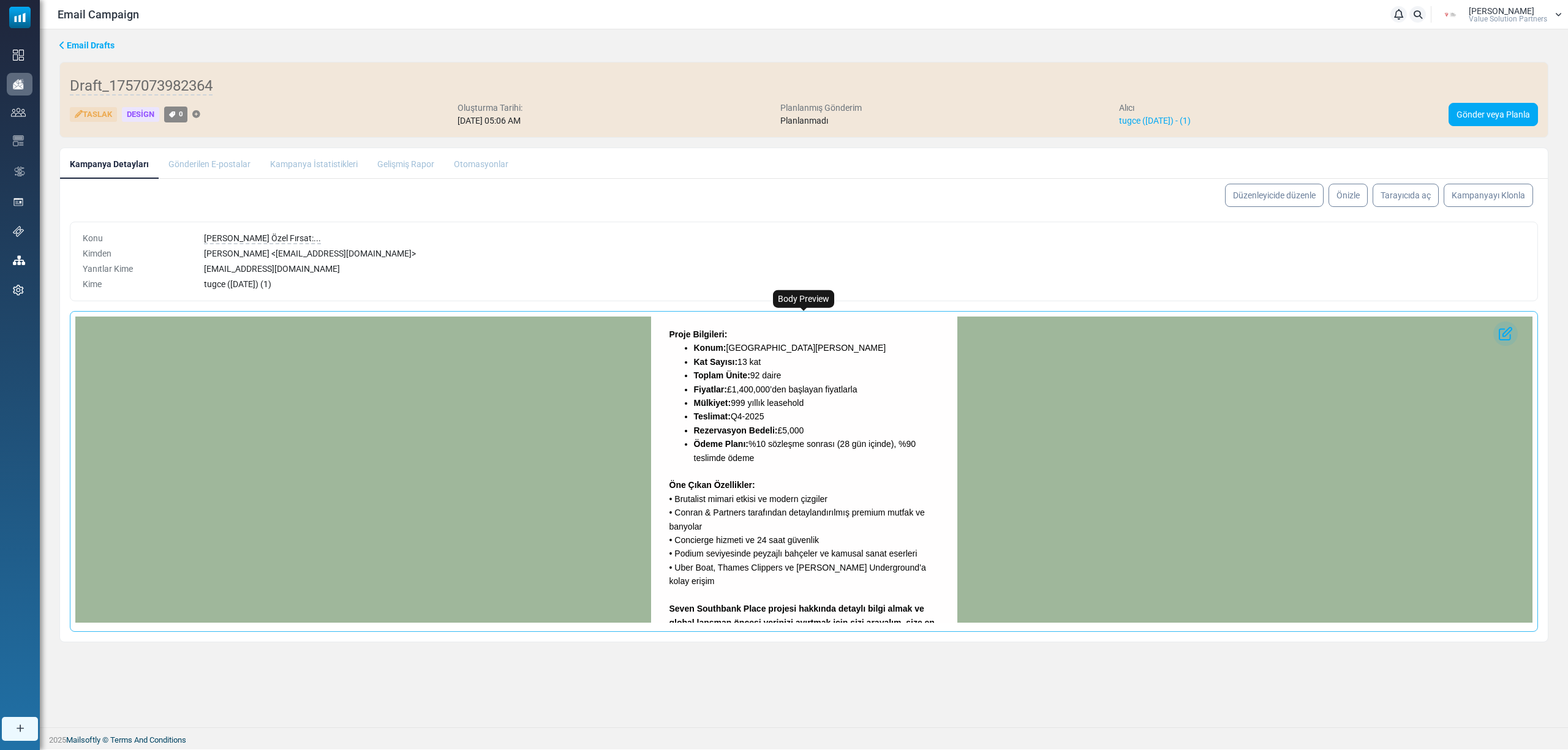
click at [760, 672] on link "[URL][DOMAIN_NAME]" at bounding box center [715, 677] width 91 height 10
click at [1494, 116] on link "Gönder veya Planla" at bounding box center [1493, 114] width 89 height 23
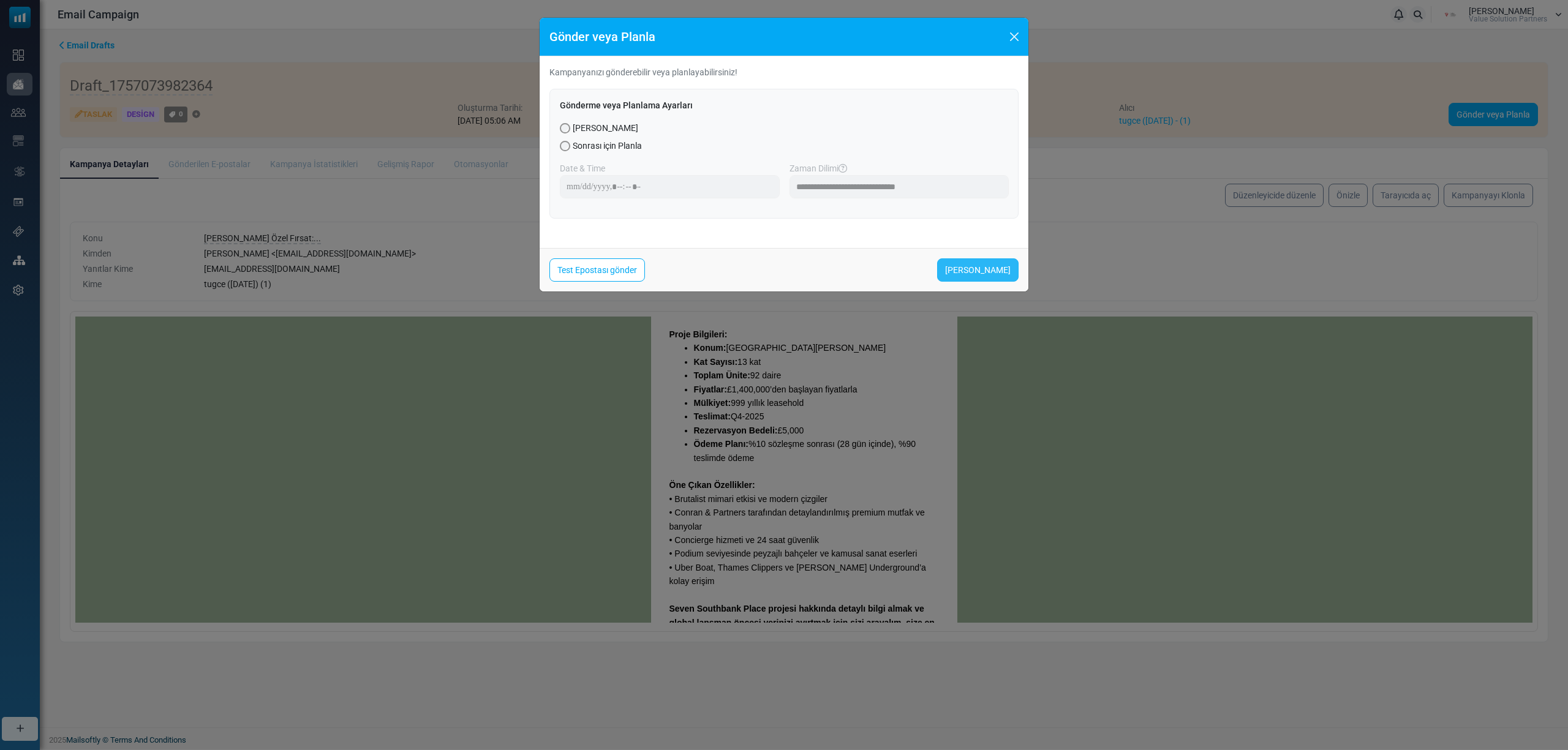
click at [969, 274] on link "[PERSON_NAME]" at bounding box center [977, 270] width 82 height 23
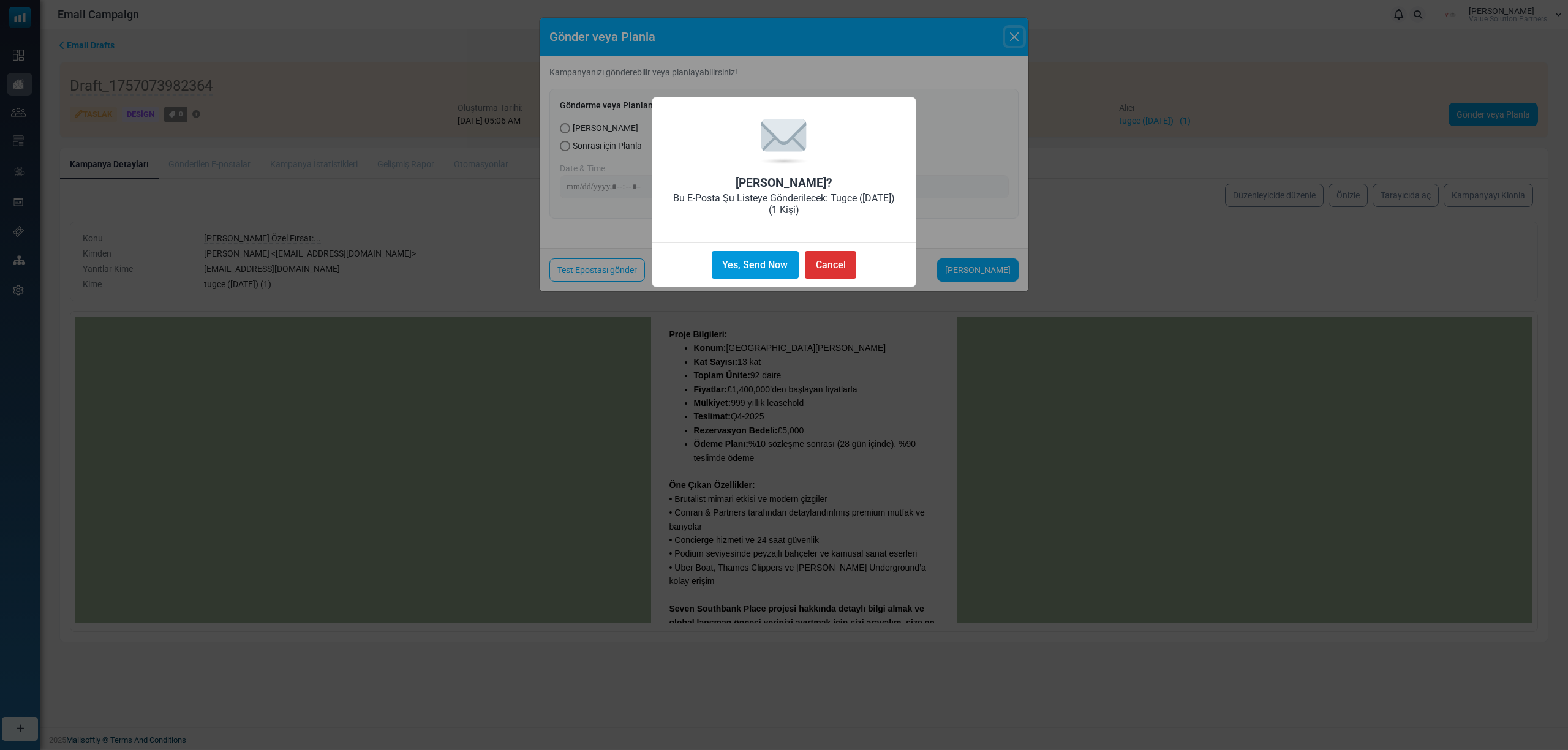
click at [776, 268] on button "Yes, Send Now" at bounding box center [755, 265] width 87 height 28
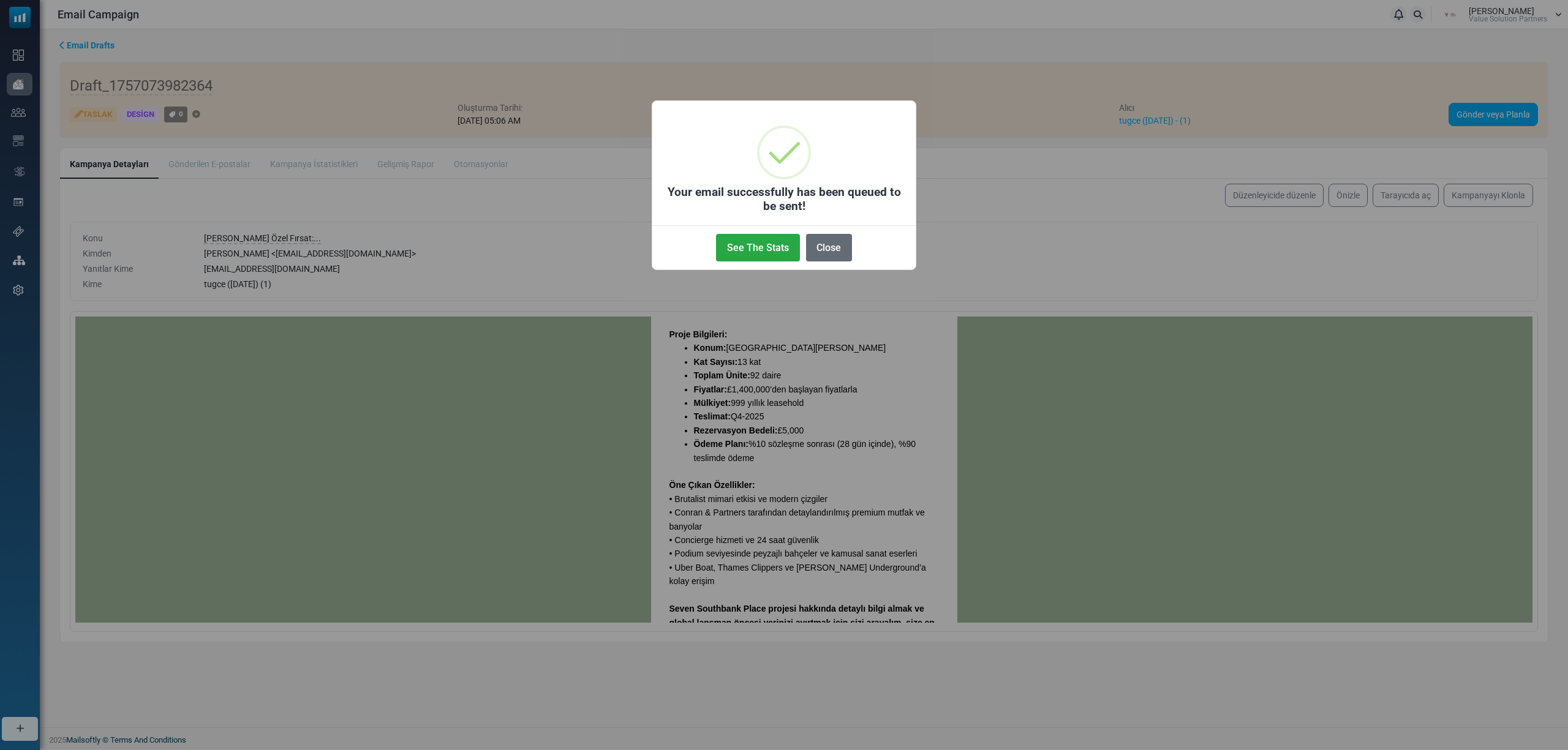
click at [849, 257] on button "Close" at bounding box center [829, 247] width 46 height 28
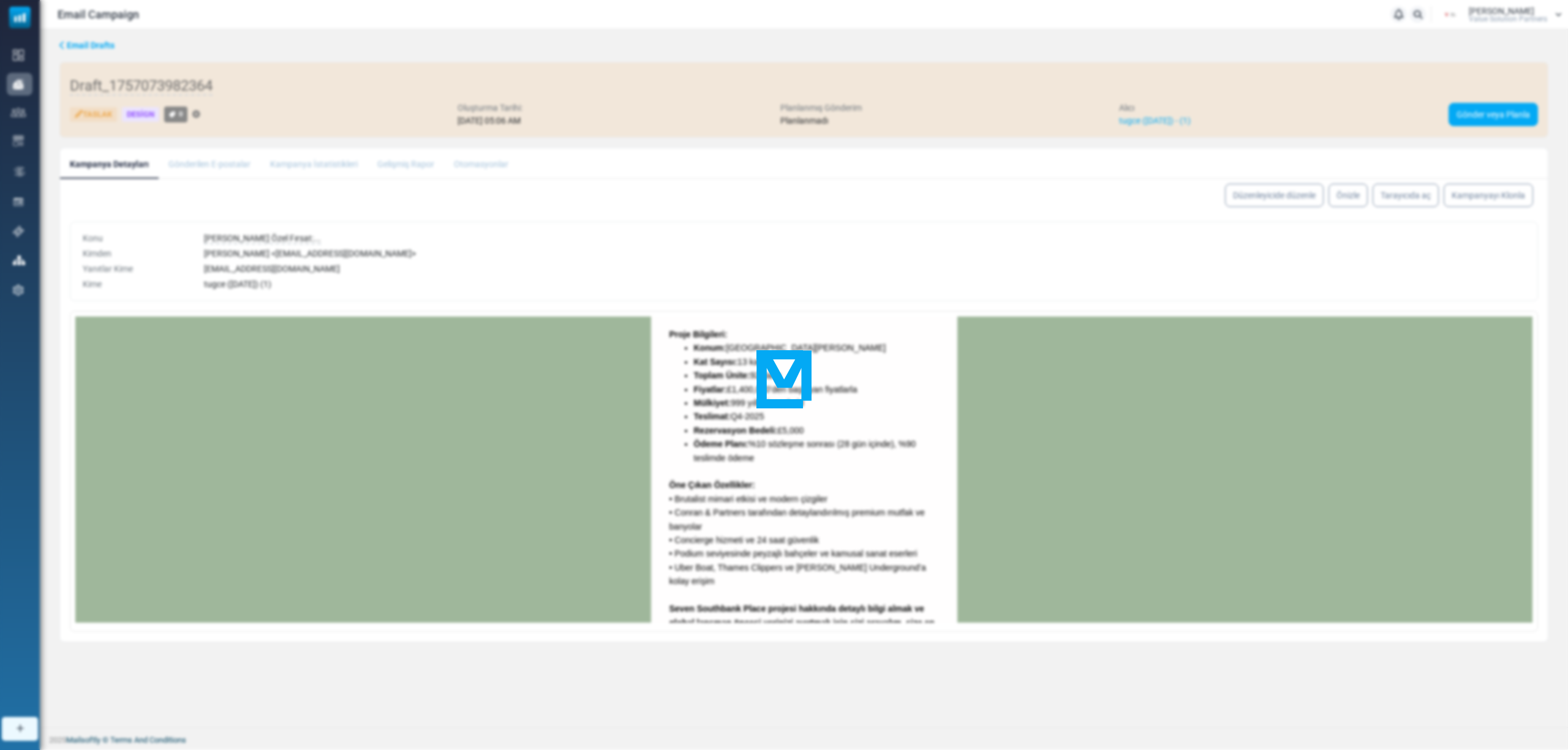
click at [833, 246] on div at bounding box center [784, 375] width 1568 height 750
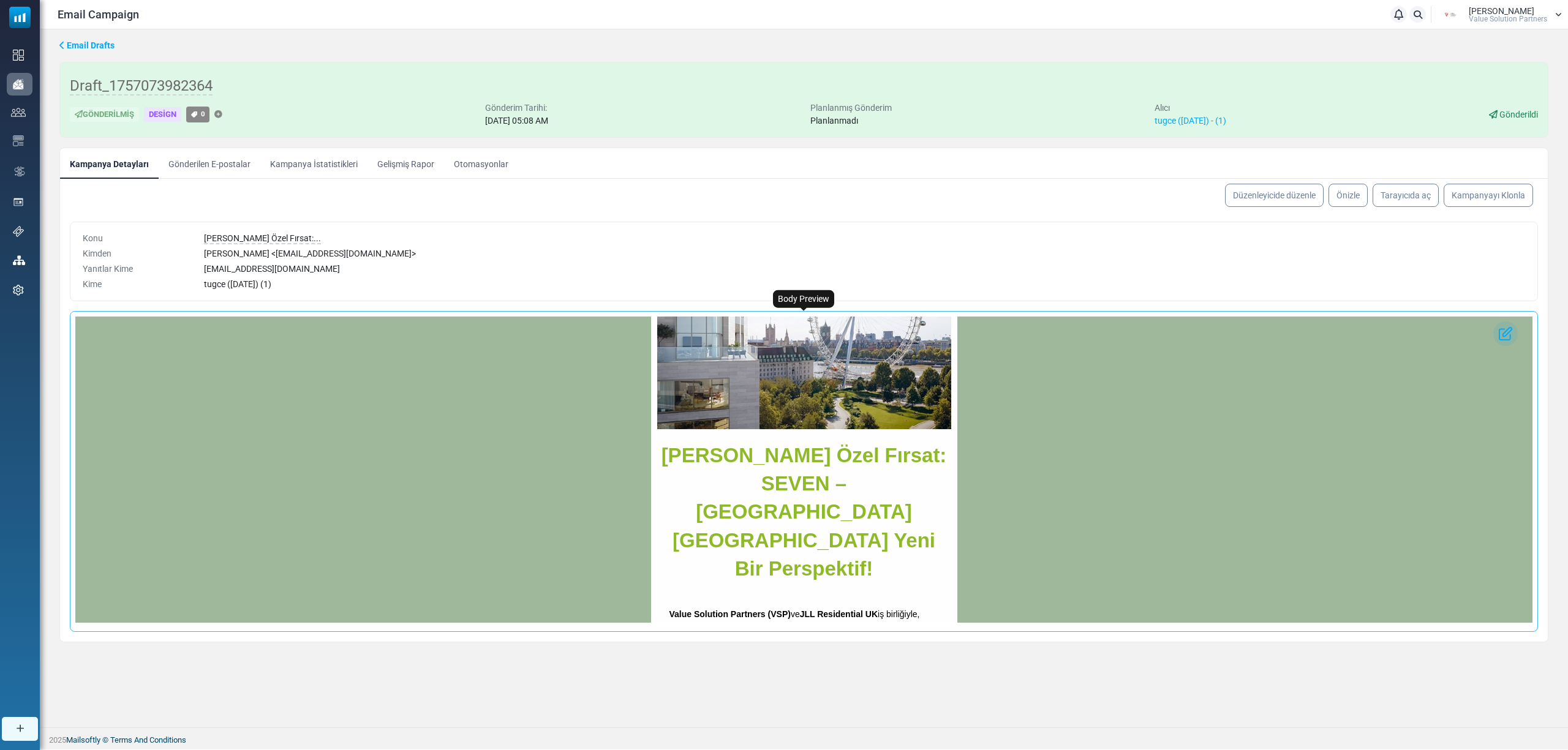
scroll to position [82, 0]
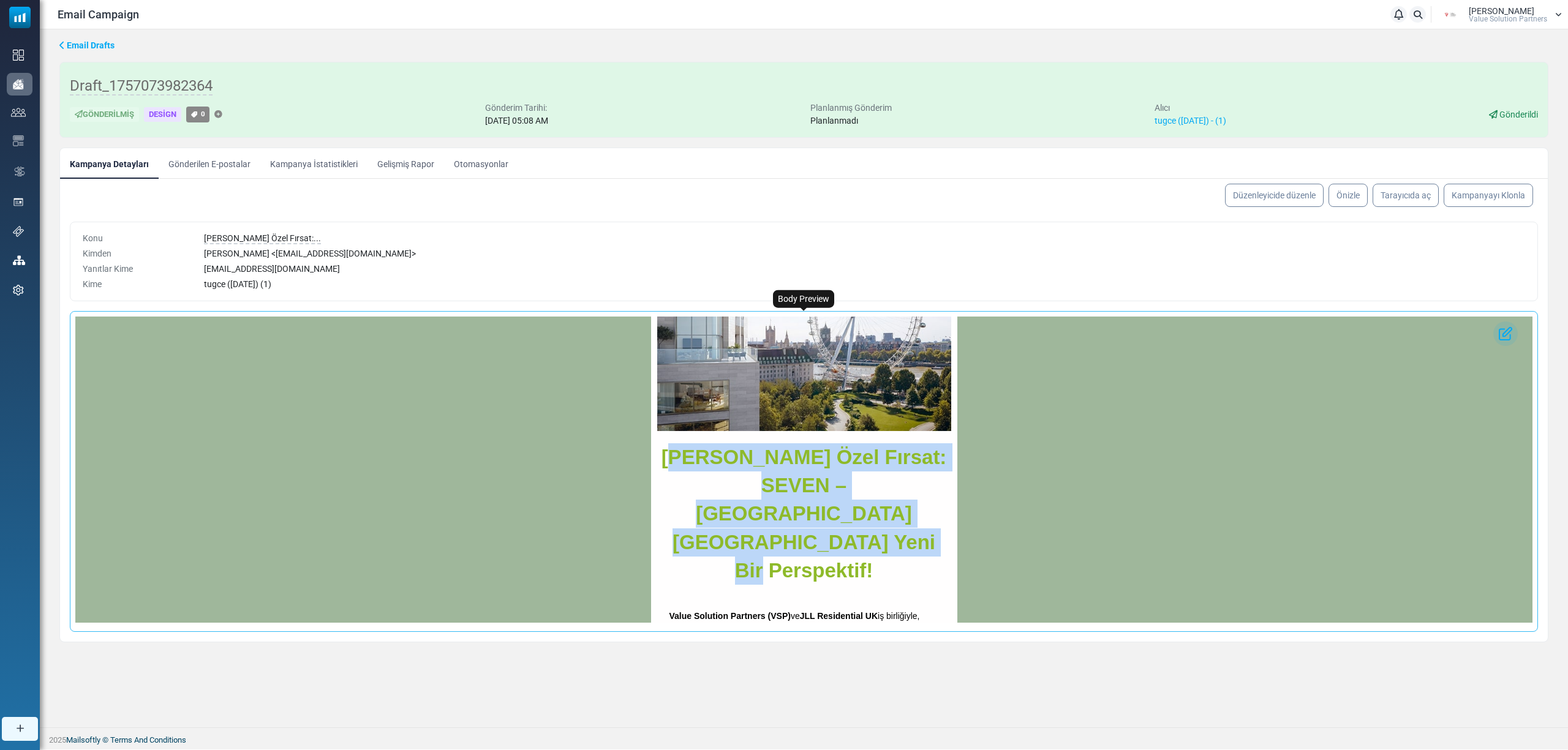
drag, startPoint x: 666, startPoint y: 451, endPoint x: 888, endPoint y: 518, distance: 231.9
click at [888, 518] on span "[PERSON_NAME] Özel Fırsat: SEVEN – [GEOGRAPHIC_DATA] [GEOGRAPHIC_DATA] Yeni Bir…" at bounding box center [804, 513] width 285 height 136
click at [668, 453] on span "[PERSON_NAME] Özel Fırsat: SEVEN – [GEOGRAPHIC_DATA] [GEOGRAPHIC_DATA] Yeni Bir…" at bounding box center [804, 513] width 285 height 136
drag, startPoint x: 661, startPoint y: 452, endPoint x: 897, endPoint y: 504, distance: 241.7
click at [897, 504] on span "[PERSON_NAME] Özel Fırsat: SEVEN – [GEOGRAPHIC_DATA] [GEOGRAPHIC_DATA] Yeni Bir…" at bounding box center [804, 513] width 285 height 136
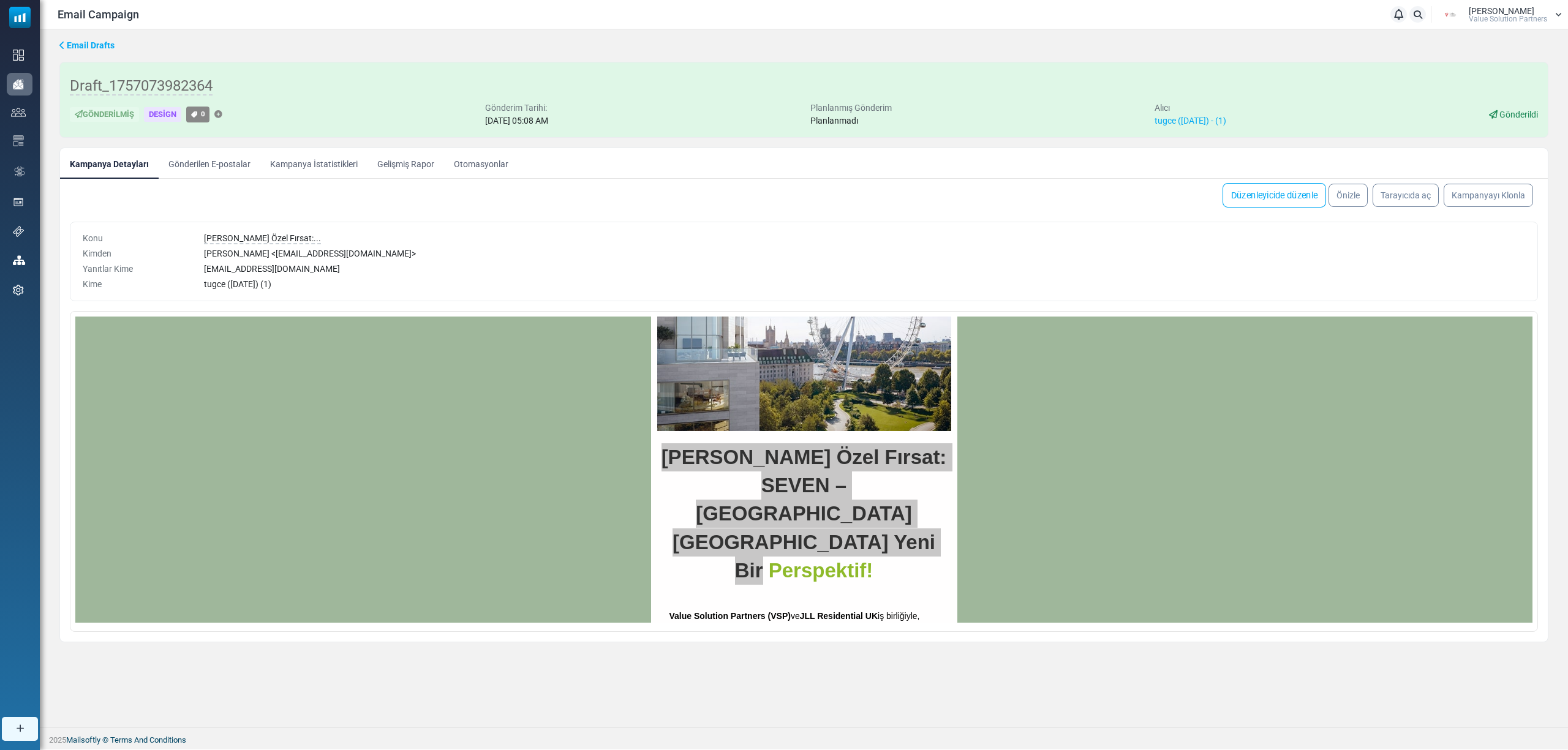
click at [1274, 198] on link "Düzenleyicide düzenle" at bounding box center [1274, 196] width 103 height 25
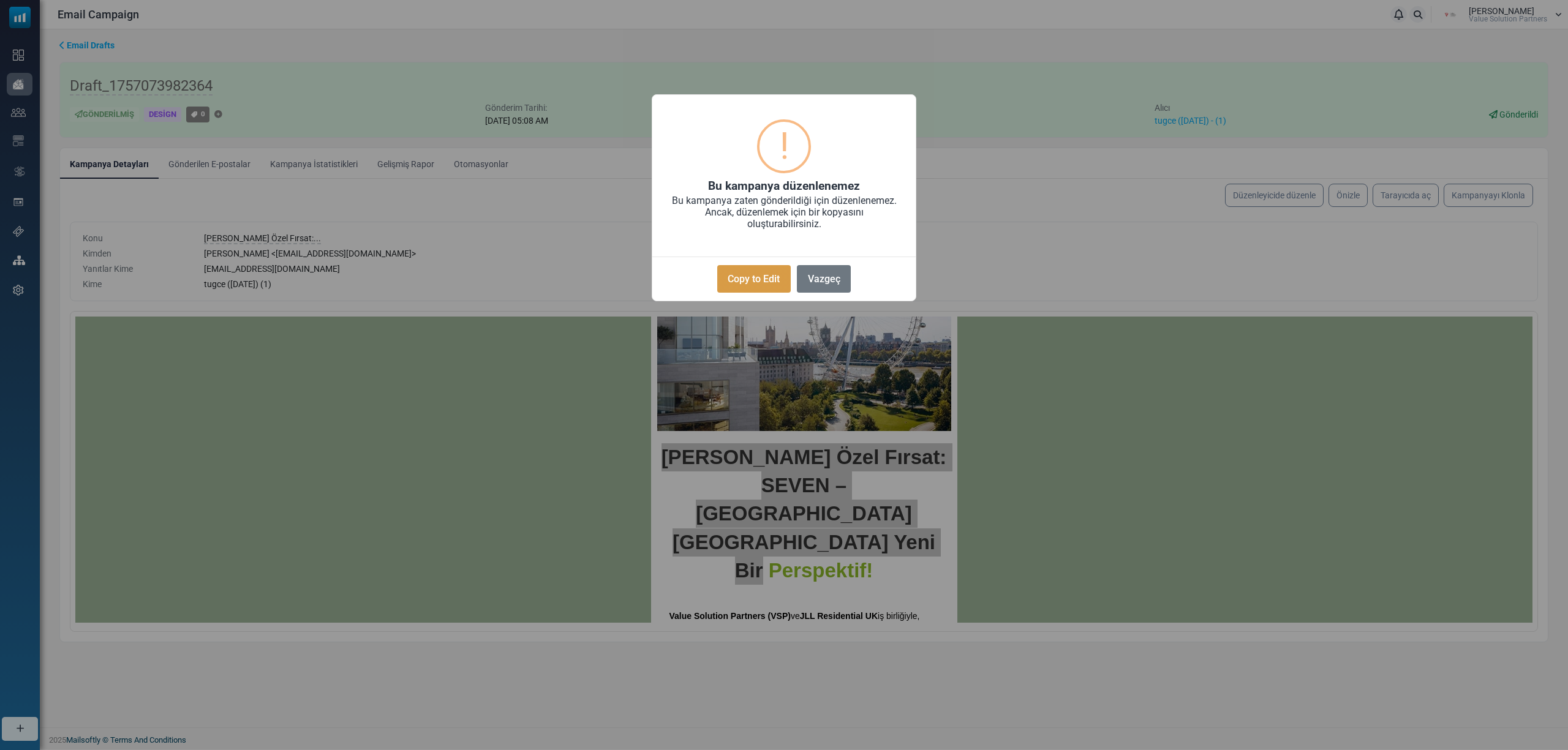
click at [731, 278] on button "Copy to Edit" at bounding box center [753, 279] width 73 height 28
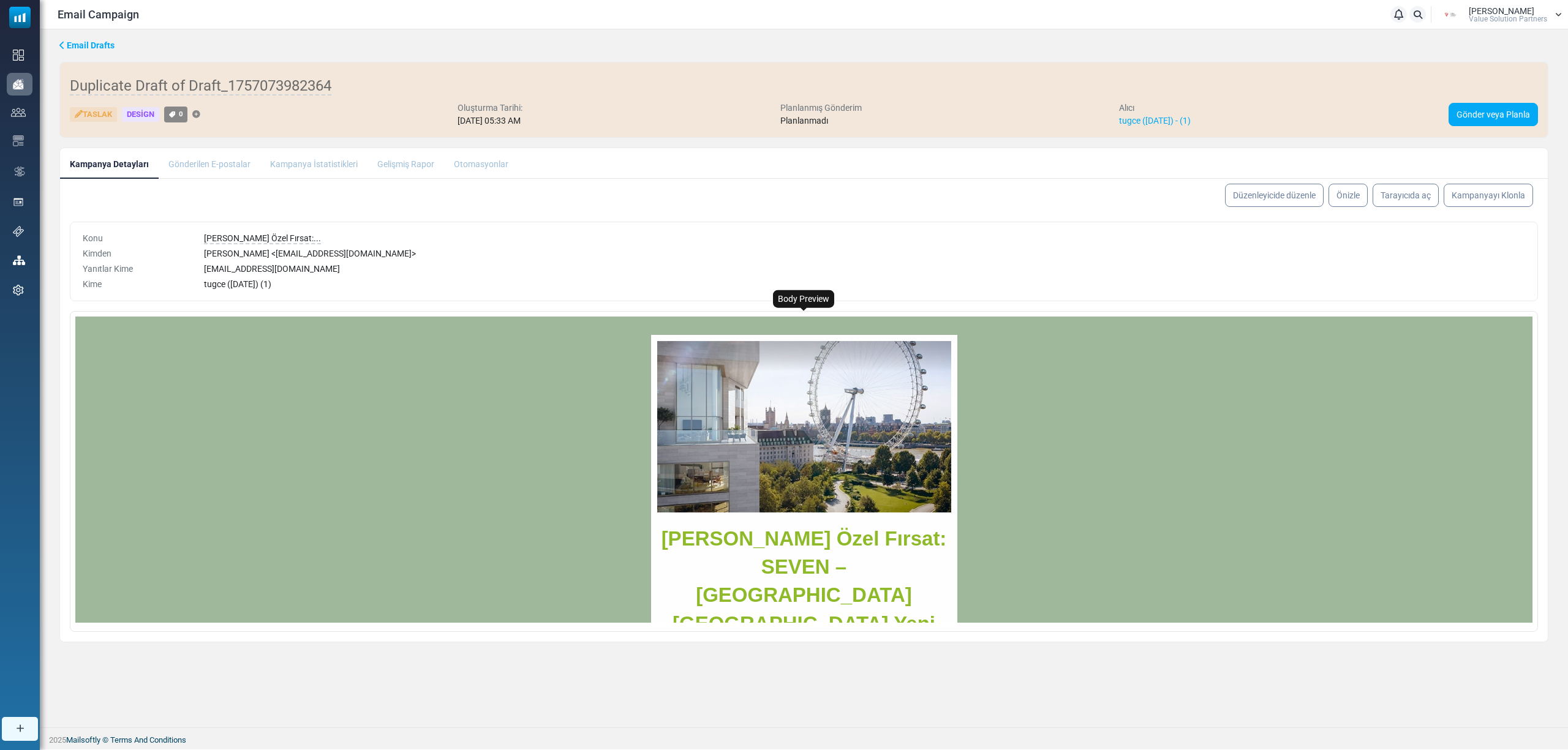
click at [661, 535] on span "[PERSON_NAME] Özel Fırsat: SEVEN – [GEOGRAPHIC_DATA] [GEOGRAPHIC_DATA] Yeni Bir…" at bounding box center [804, 595] width 285 height 136
drag, startPoint x: 656, startPoint y: 534, endPoint x: 708, endPoint y: 566, distance: 61.1
click at [708, 566] on p "[PERSON_NAME] Özel Fırsat: SEVEN – [GEOGRAPHIC_DATA] [GEOGRAPHIC_DATA] Yeni Bir…" at bounding box center [803, 596] width 294 height 142
click at [771, 484] on img at bounding box center [803, 426] width 294 height 171
click at [791, 466] on img at bounding box center [803, 426] width 294 height 171
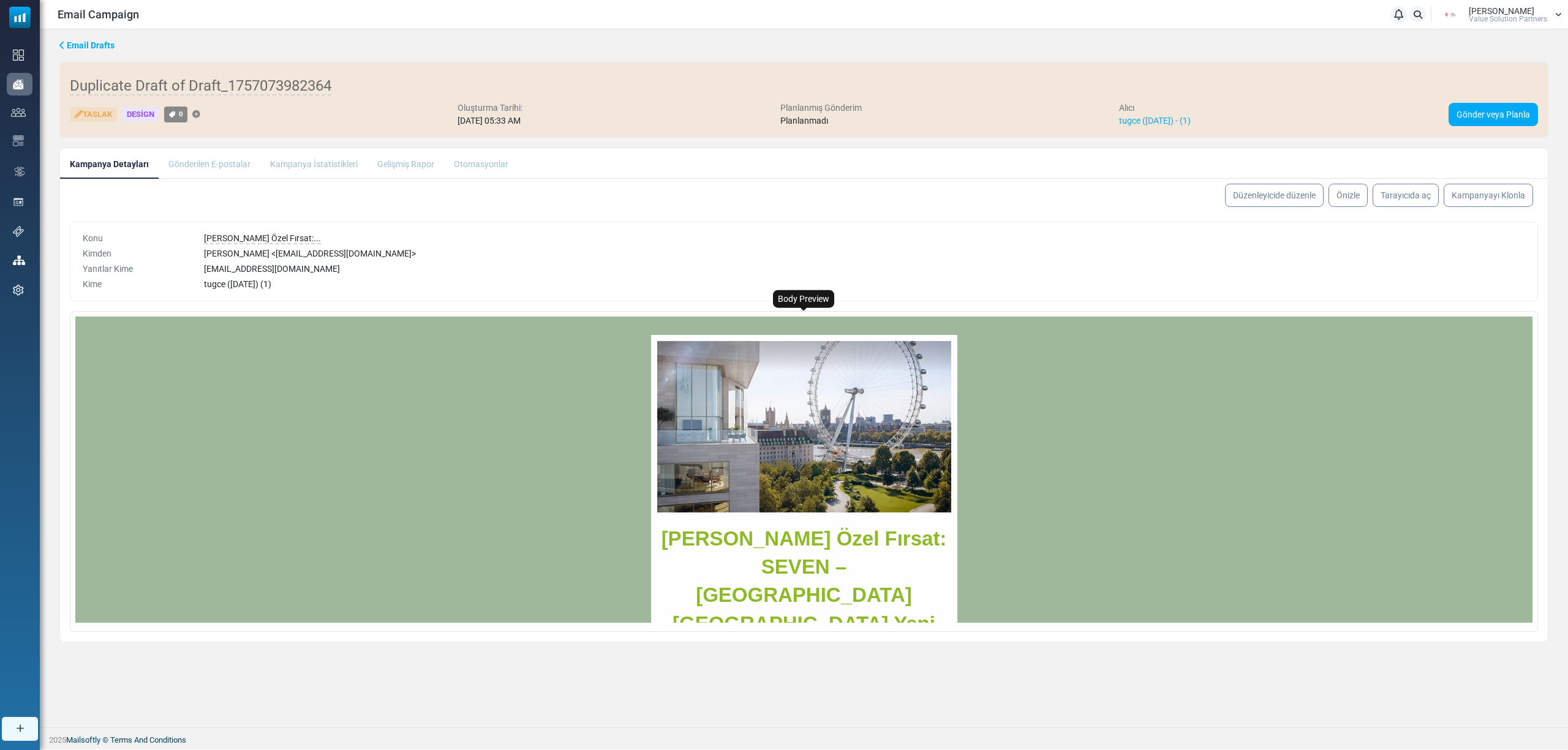
click at [818, 472] on img at bounding box center [803, 426] width 294 height 171
click at [734, 525] on p "[PERSON_NAME] Özel Fırsat: SEVEN – [GEOGRAPHIC_DATA] [GEOGRAPHIC_DATA] Yeni Bir…" at bounding box center [803, 596] width 294 height 142
click at [785, 557] on span "[PERSON_NAME] Özel Fırsat: SEVEN – [GEOGRAPHIC_DATA] [GEOGRAPHIC_DATA] Yeni Bir…" at bounding box center [804, 595] width 285 height 136
click at [712, 538] on span "[PERSON_NAME] Özel Fırsat: SEVEN – [GEOGRAPHIC_DATA] [GEOGRAPHIC_DATA] Yeni Bir…" at bounding box center [804, 595] width 285 height 136
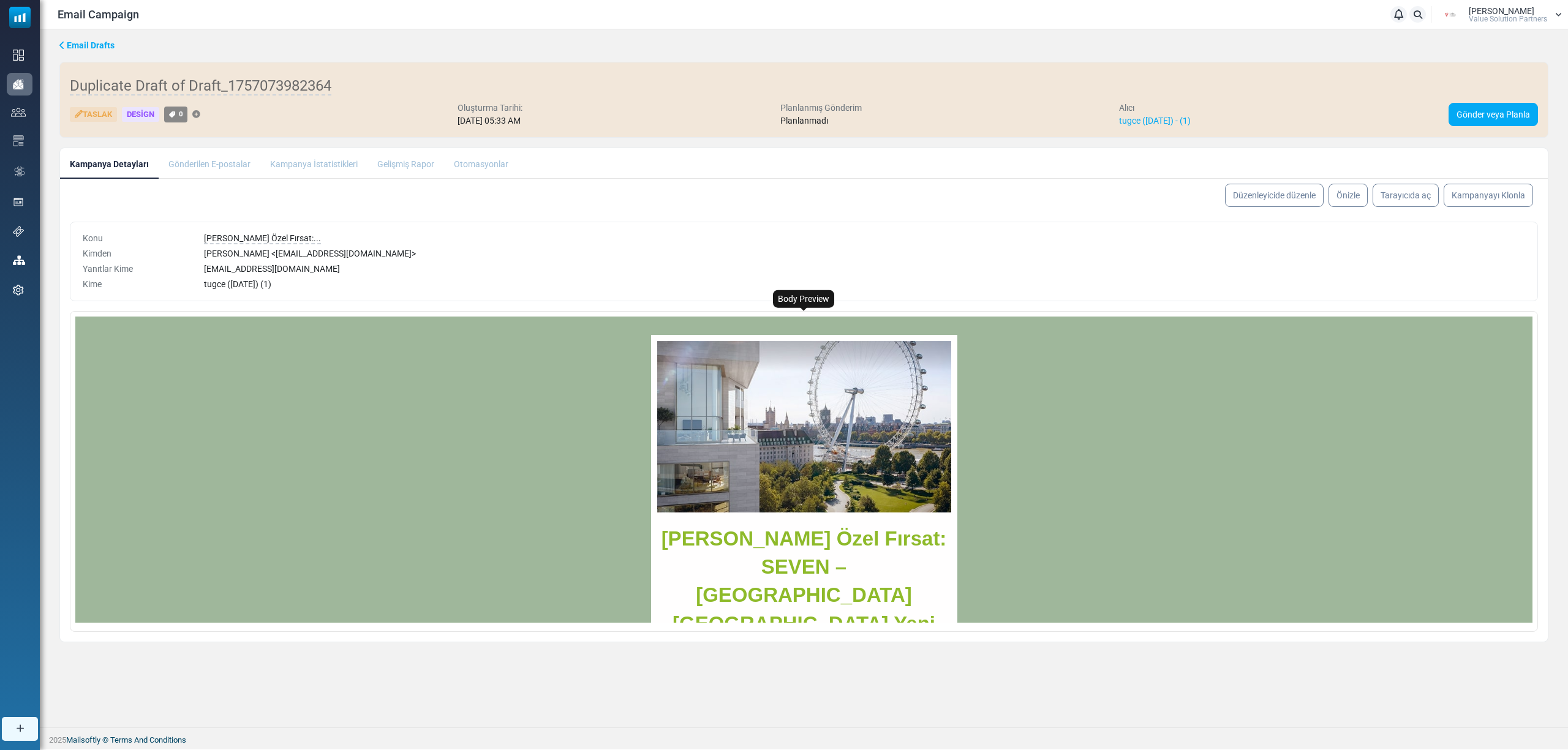
click at [712, 535] on span "[PERSON_NAME] Özel Fırsat: SEVEN – [GEOGRAPHIC_DATA] [GEOGRAPHIC_DATA] Yeni Bir…" at bounding box center [804, 595] width 285 height 136
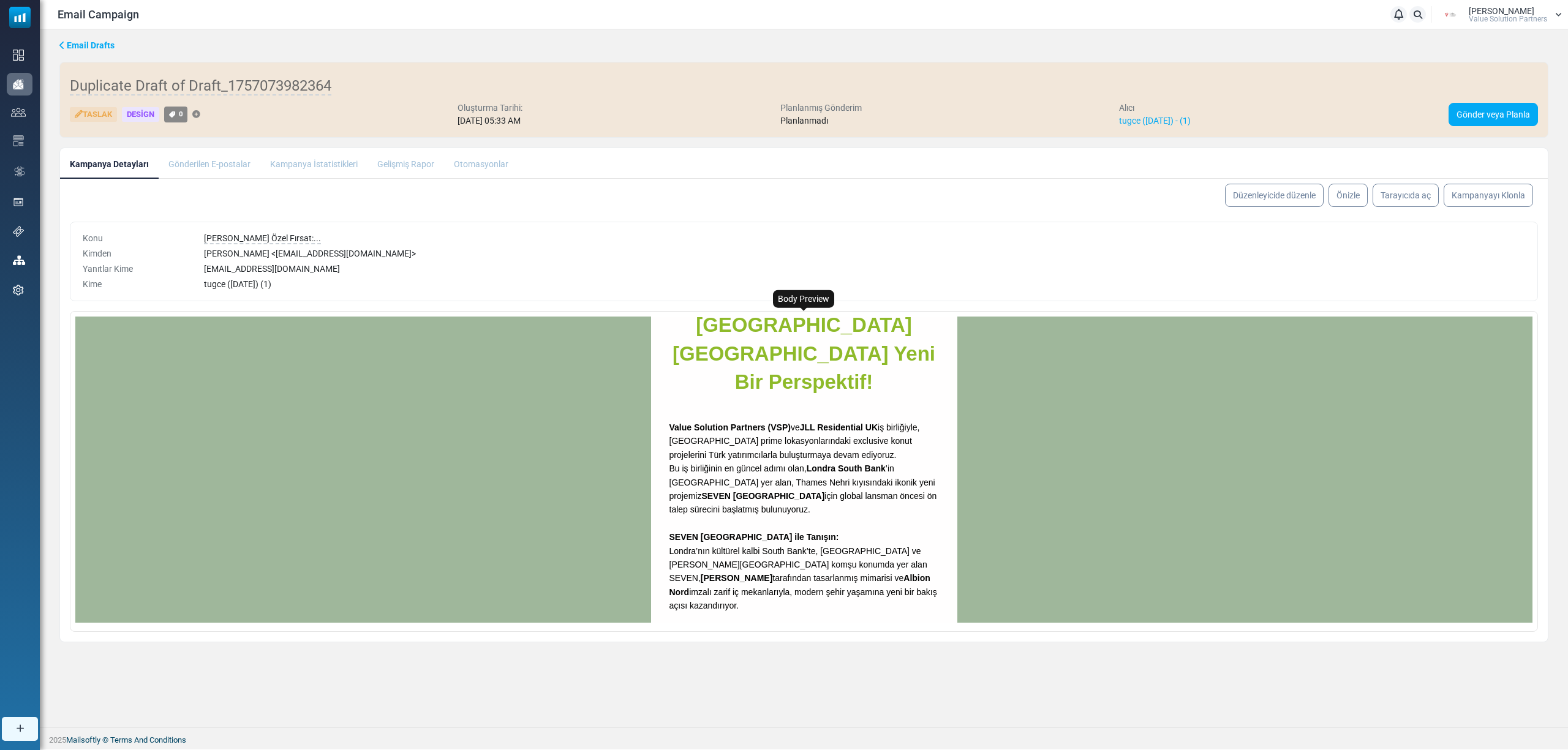
drag, startPoint x: 668, startPoint y: 536, endPoint x: 895, endPoint y: 607, distance: 237.8
click at [898, 615] on div "[PERSON_NAME] Özel Fırsat: SEVEN – [GEOGRAPHIC_DATA] [GEOGRAPHIC_DATA] Yeni Bir…" at bounding box center [803, 615] width 306 height 1101
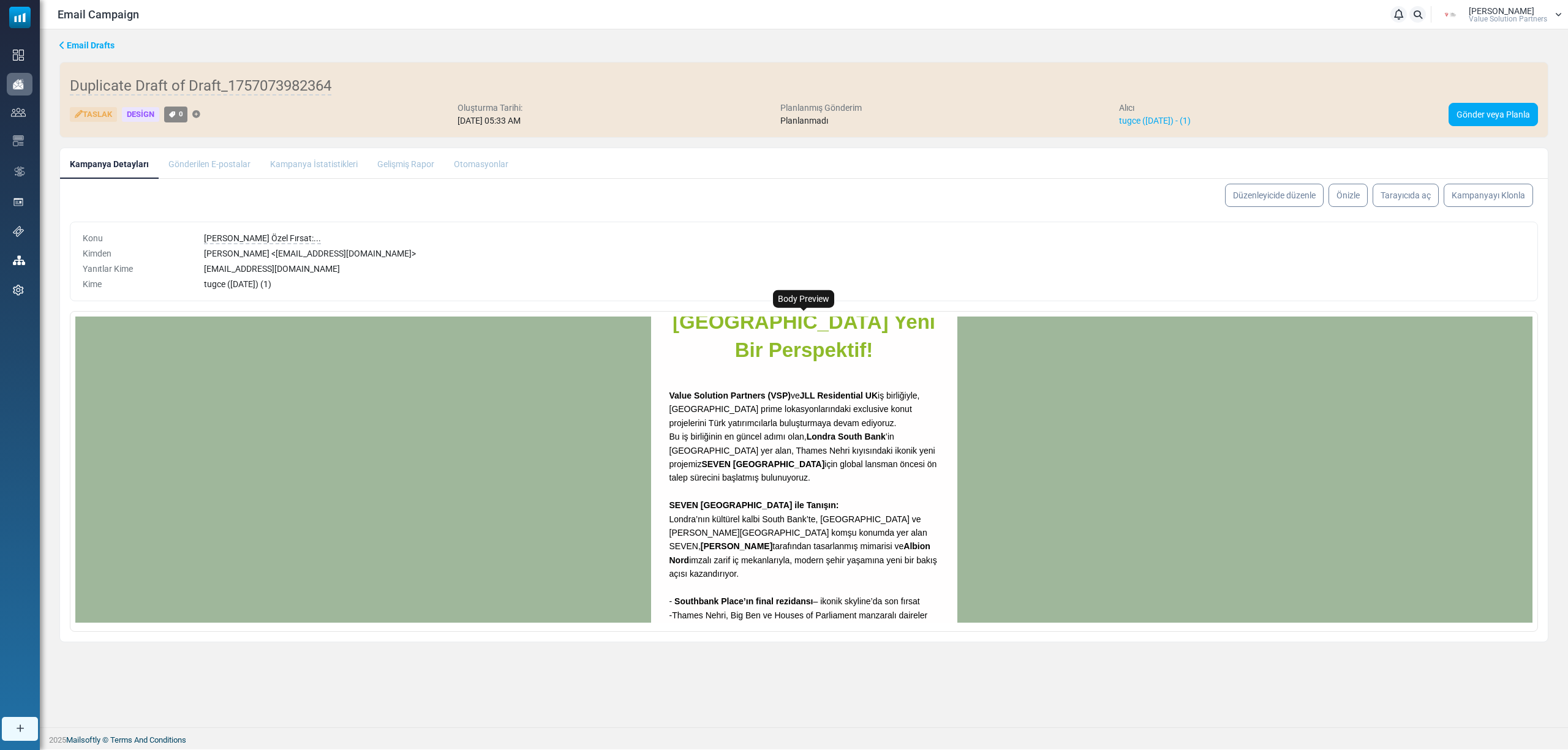
click at [772, 541] on strong "[PERSON_NAME]" at bounding box center [736, 546] width 72 height 10
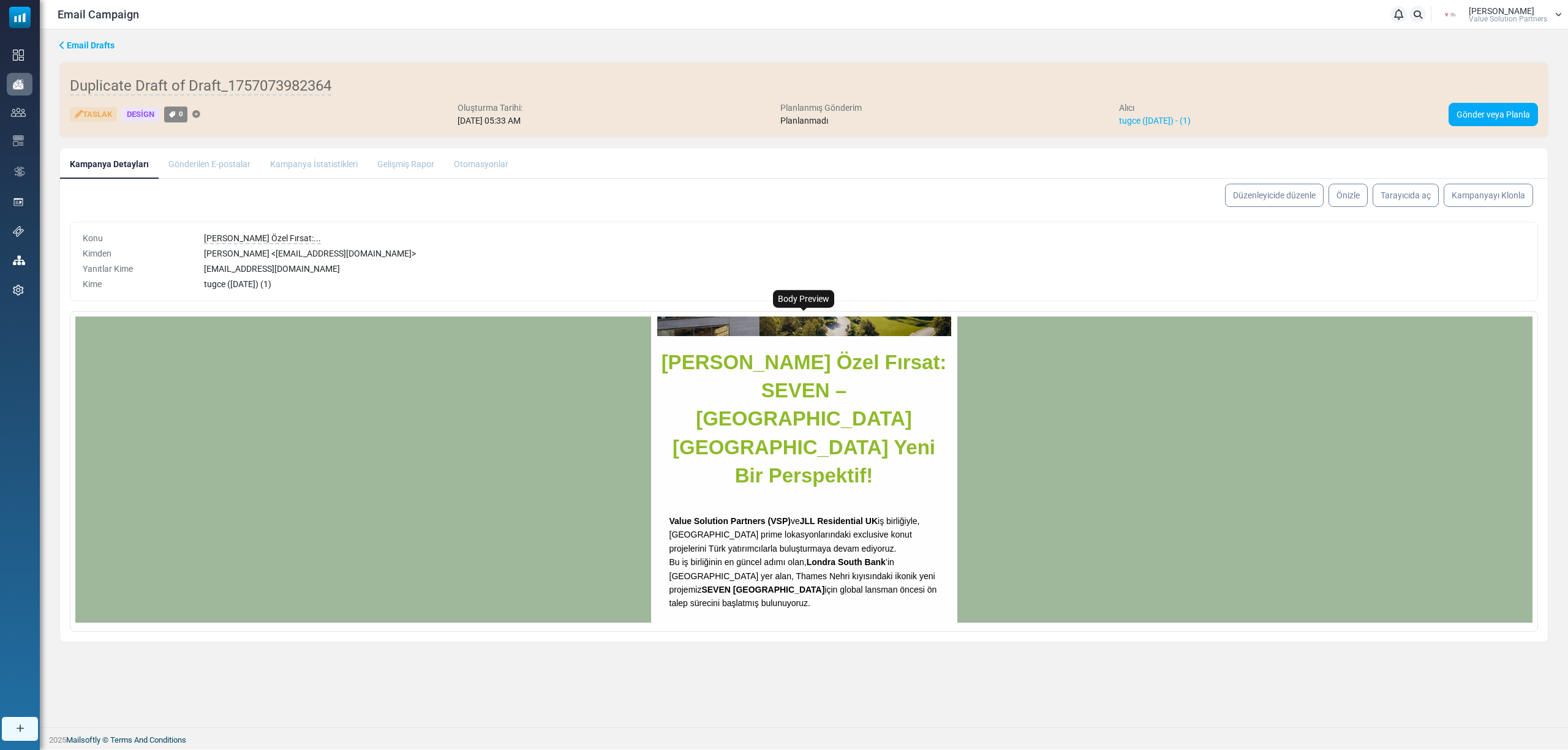
scroll to position [0, 0]
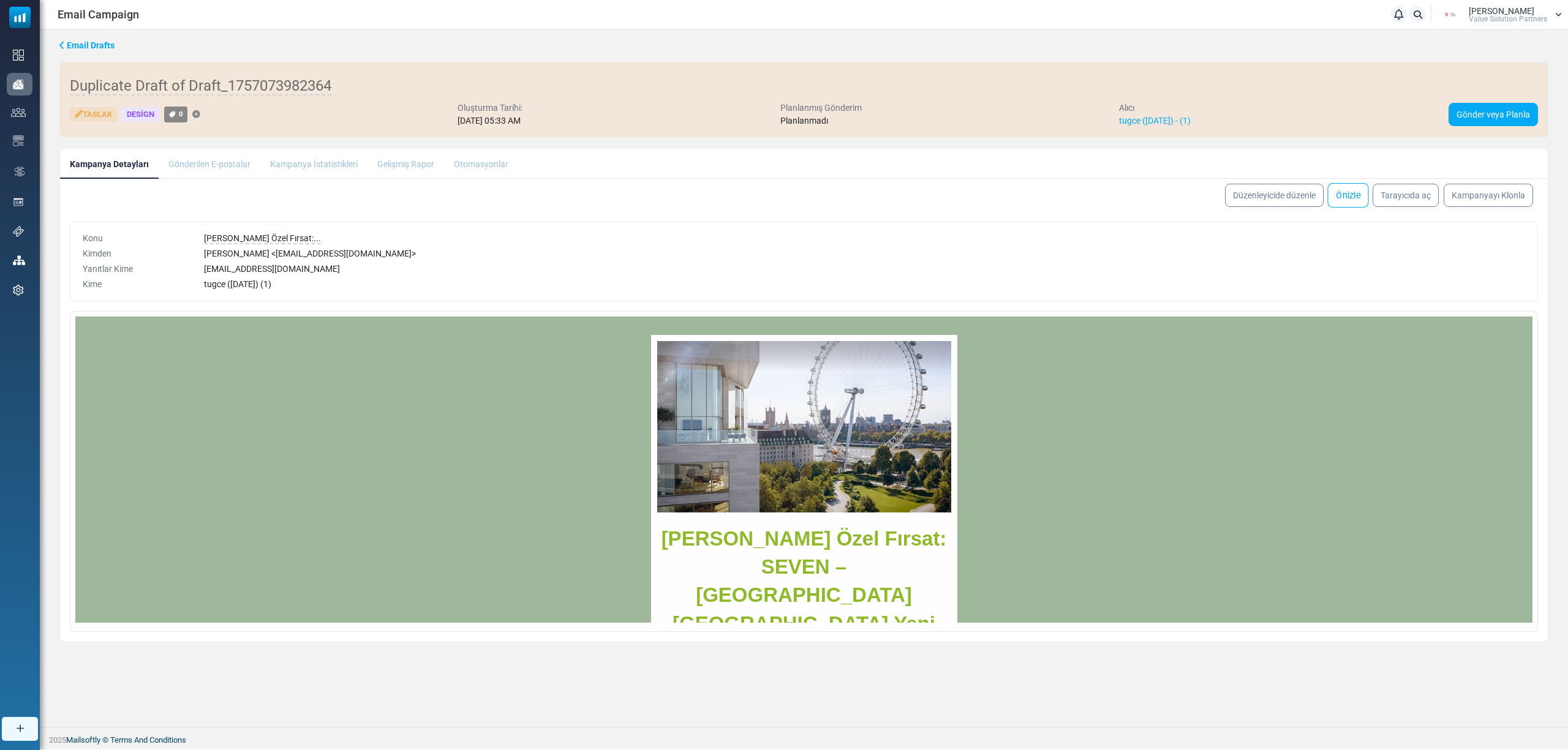
click at [1353, 204] on link "Önizle" at bounding box center [1348, 196] width 41 height 25
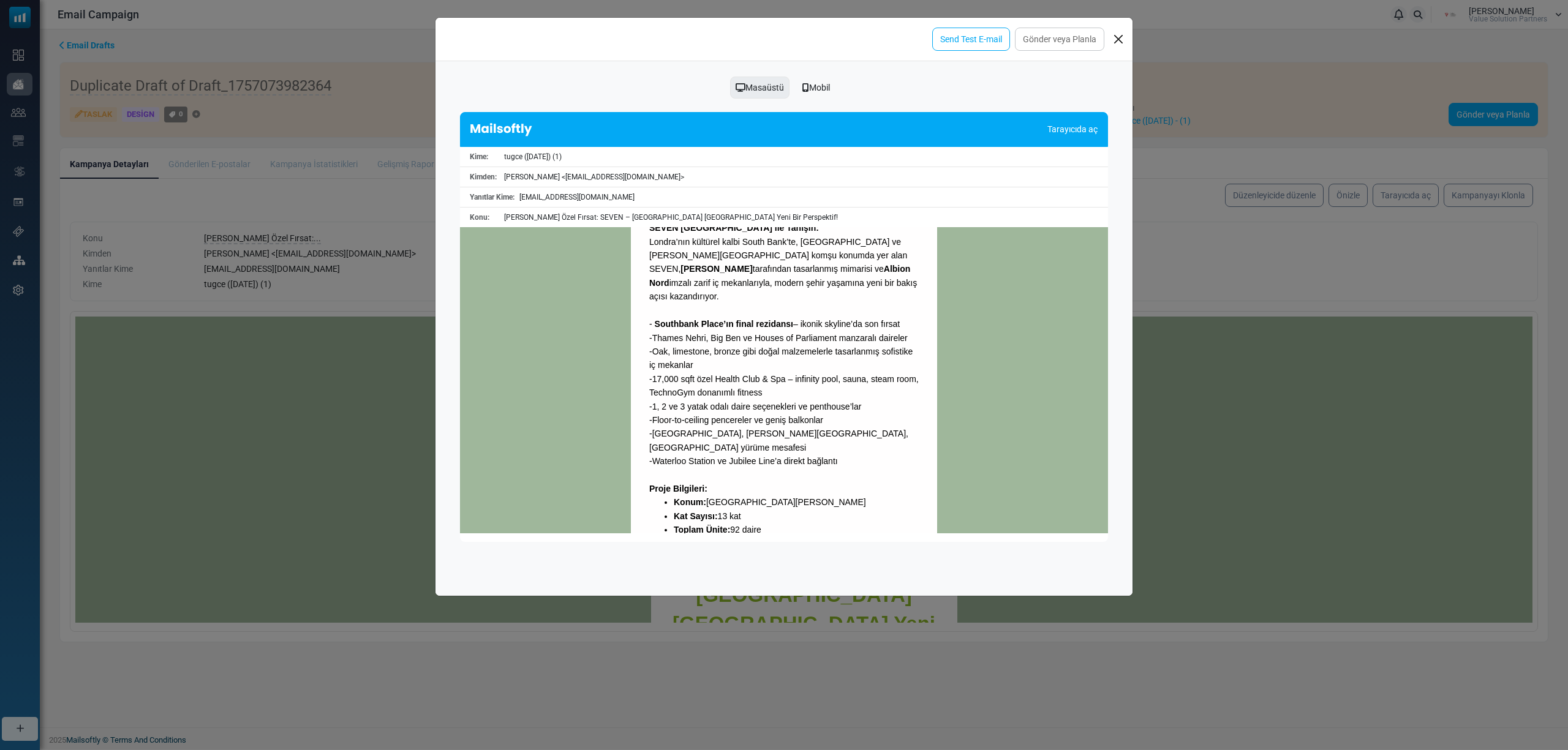
click at [815, 332] on p "- Southbank Place’ın final rezidansı – ikonik skyline’da son fırsat - Thames Ne…" at bounding box center [784, 392] width 270 height 150
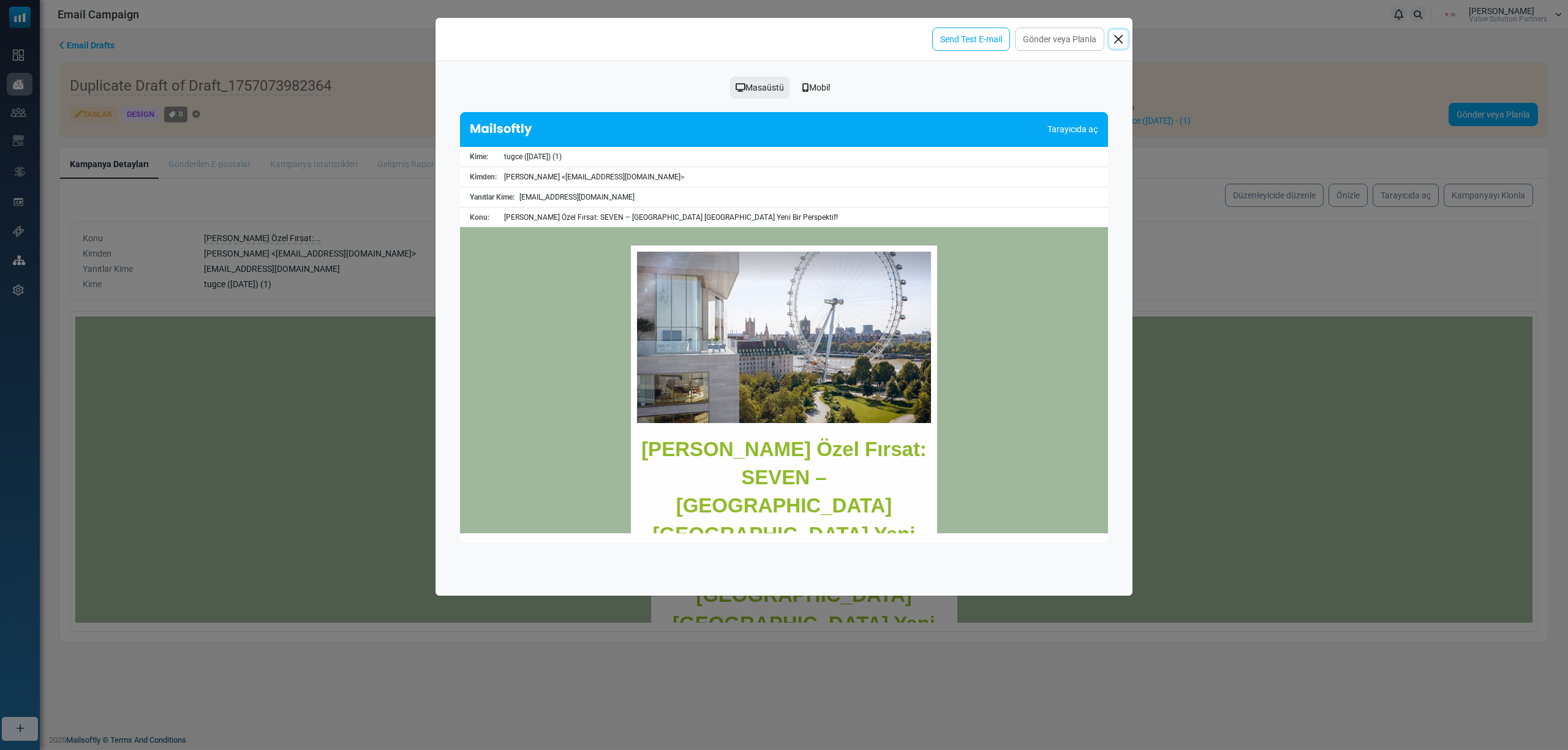
click at [1112, 40] on button "Close" at bounding box center [1119, 39] width 19 height 18
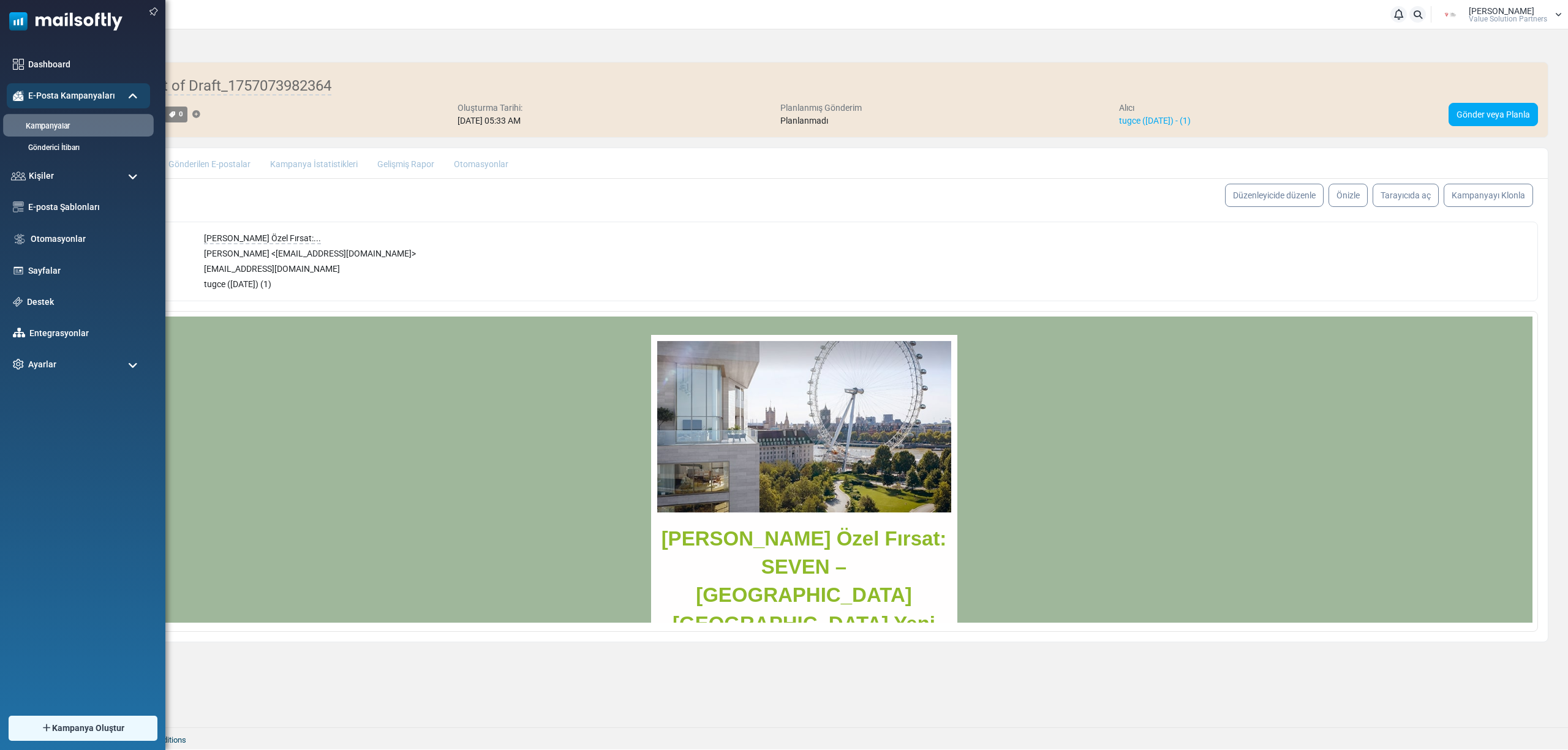
click at [49, 126] on link "Kampanyalar" at bounding box center [76, 126] width 147 height 12
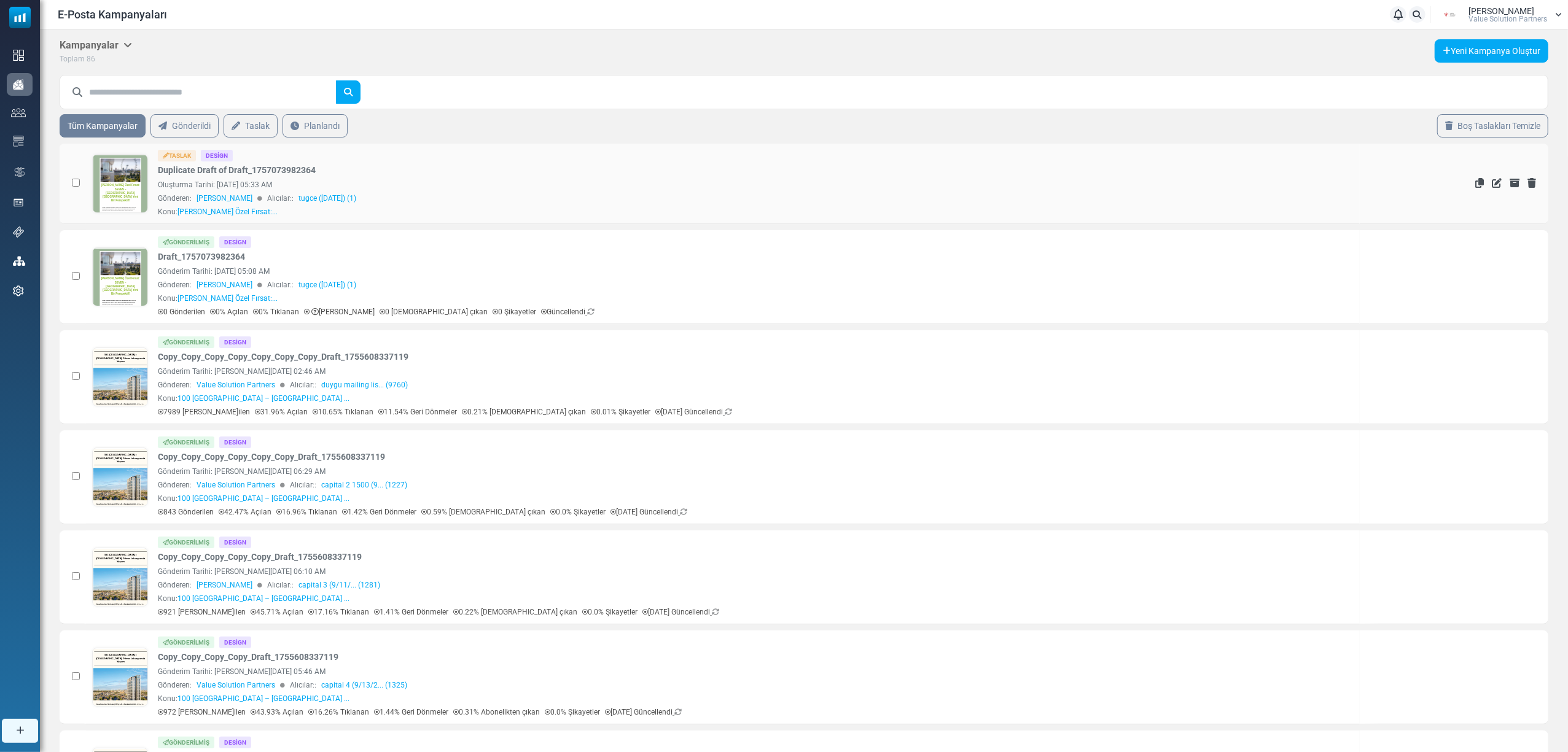
click at [112, 178] on link at bounding box center [120, 218] width 55 height 127
click at [1478, 279] on icon "Kopyala" at bounding box center [1479, 276] width 9 height 10
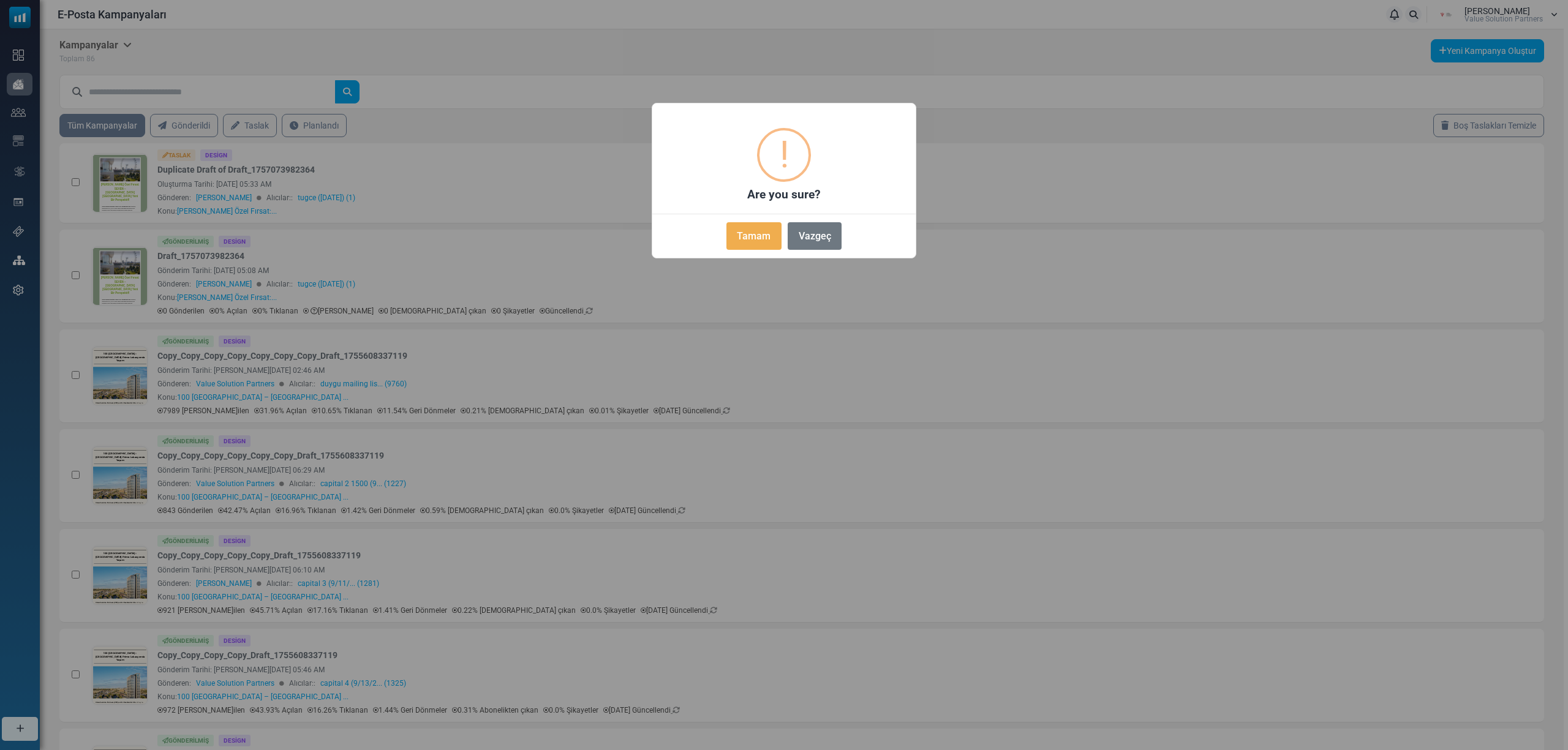
click at [770, 234] on button "Tamam" at bounding box center [753, 236] width 55 height 28
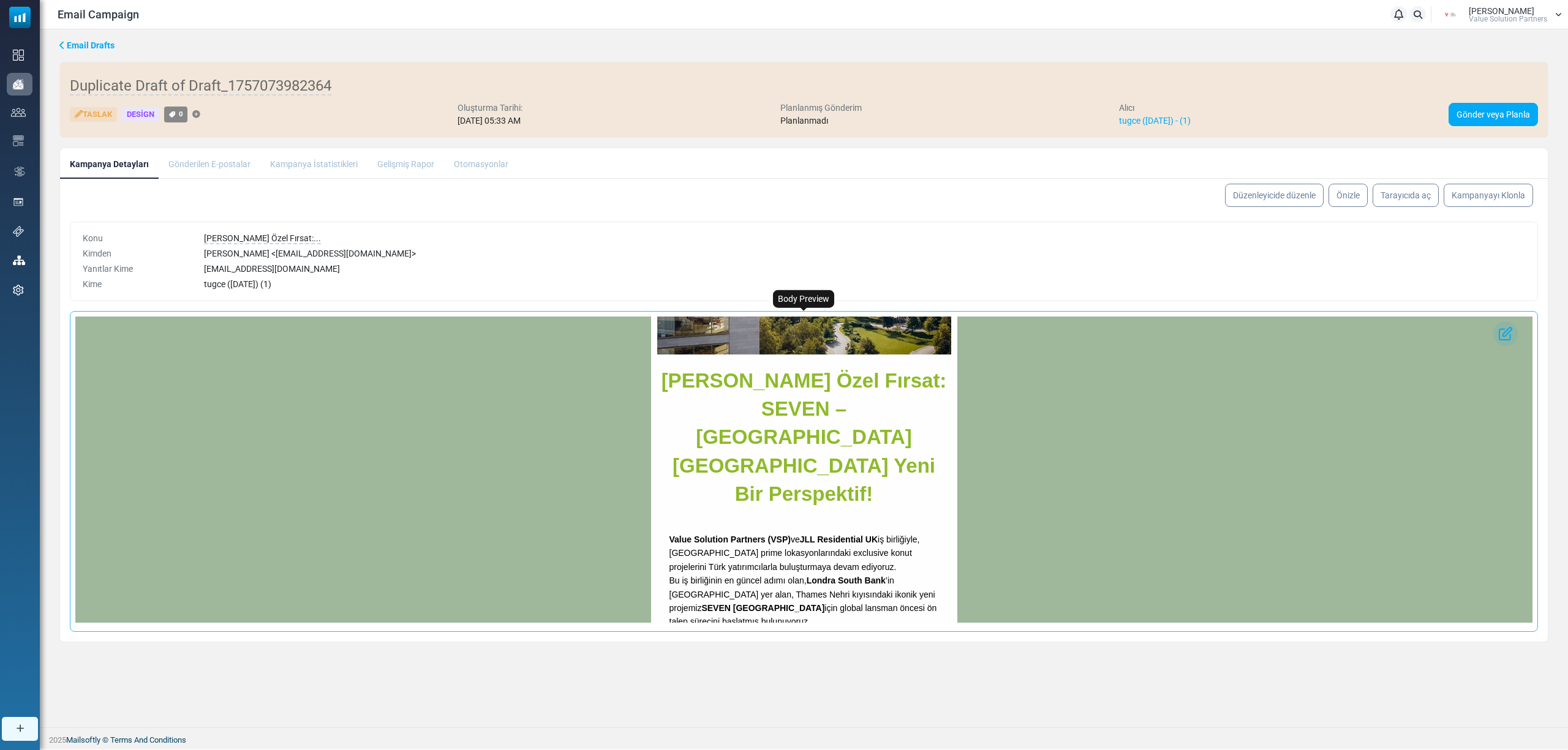
scroll to position [163, 0]
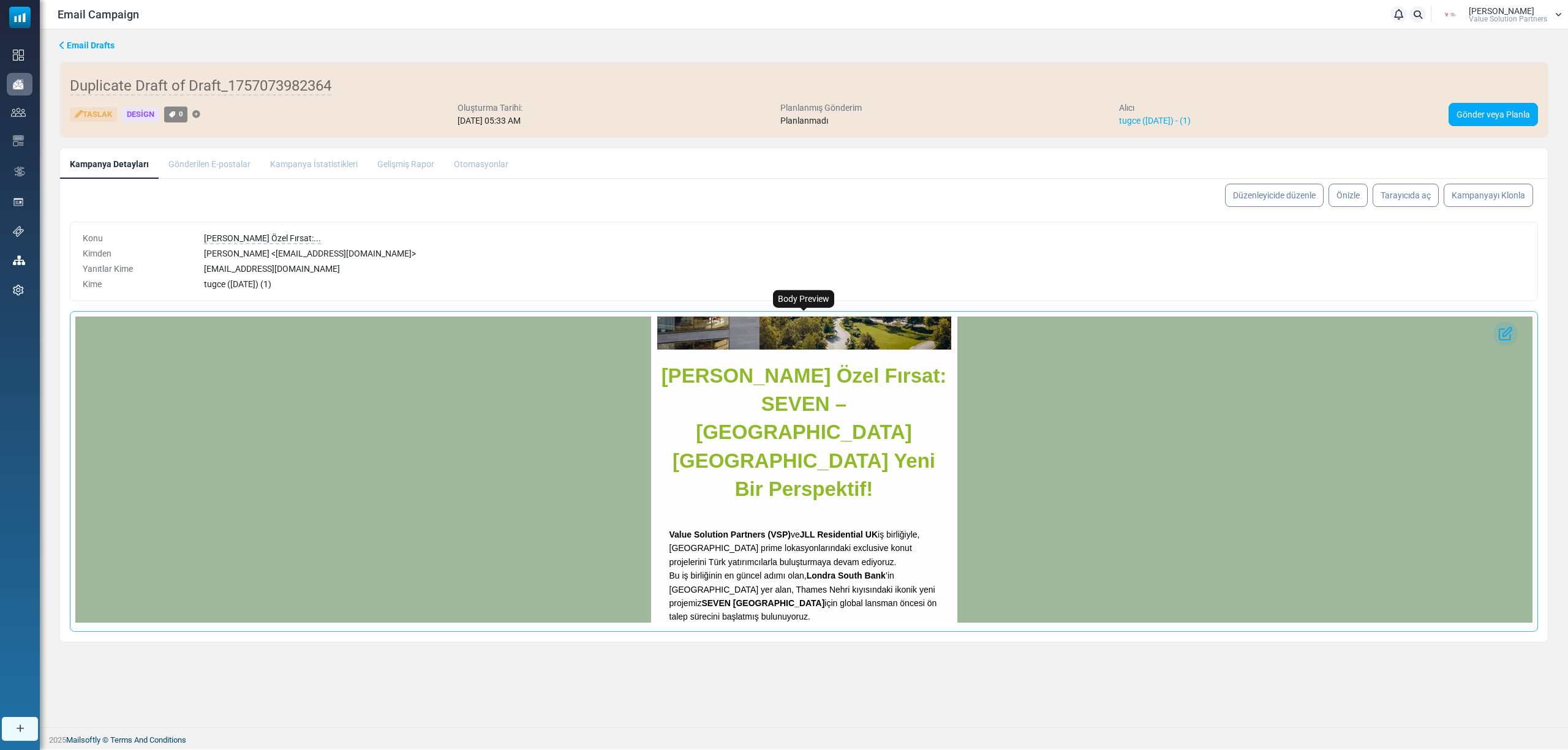
click at [756, 423] on span "[PERSON_NAME] Özel Fırsat: SEVEN – [GEOGRAPHIC_DATA] [GEOGRAPHIC_DATA] Yeni Bir…" at bounding box center [804, 432] width 285 height 136
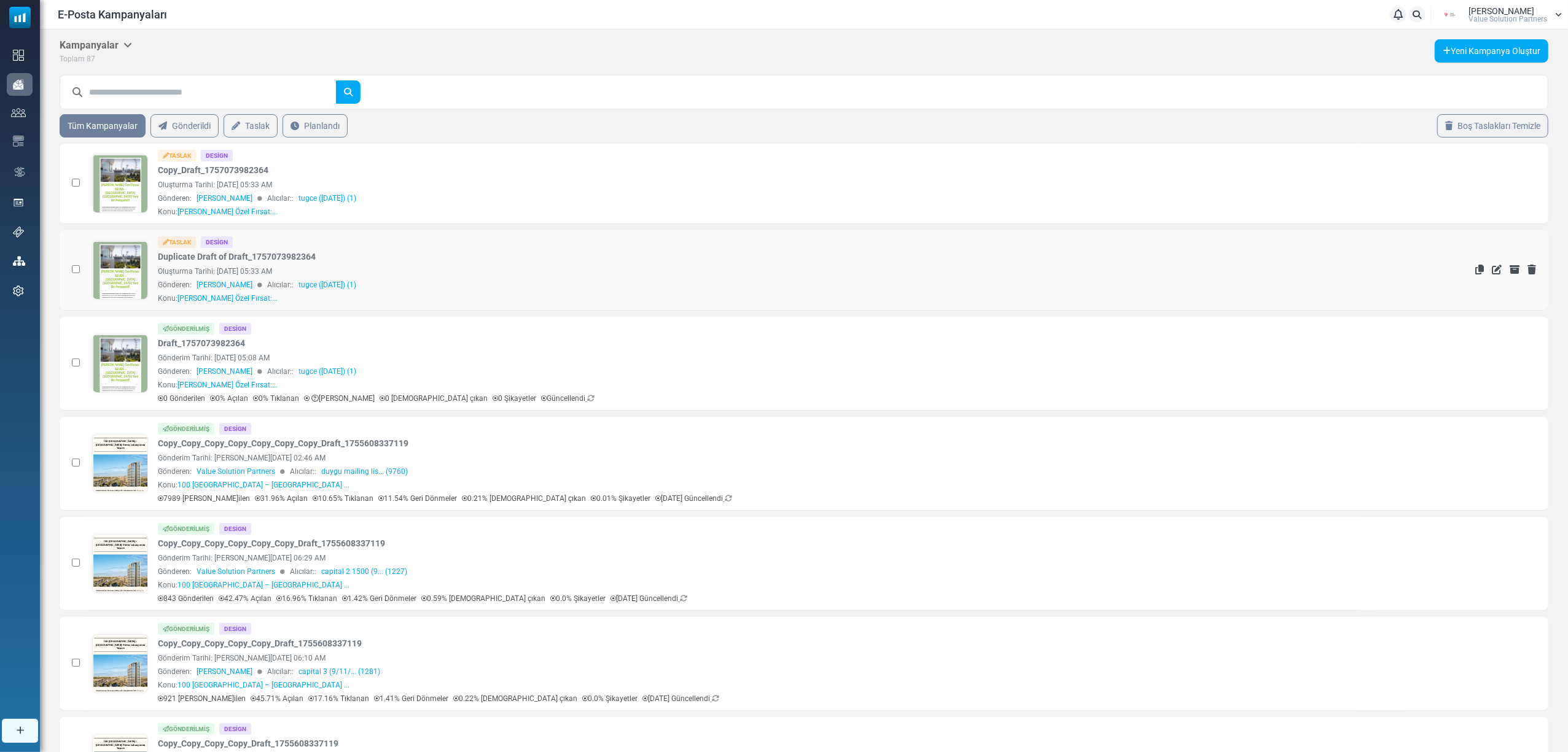
click at [70, 265] on td at bounding box center [73, 271] width 26 height 80
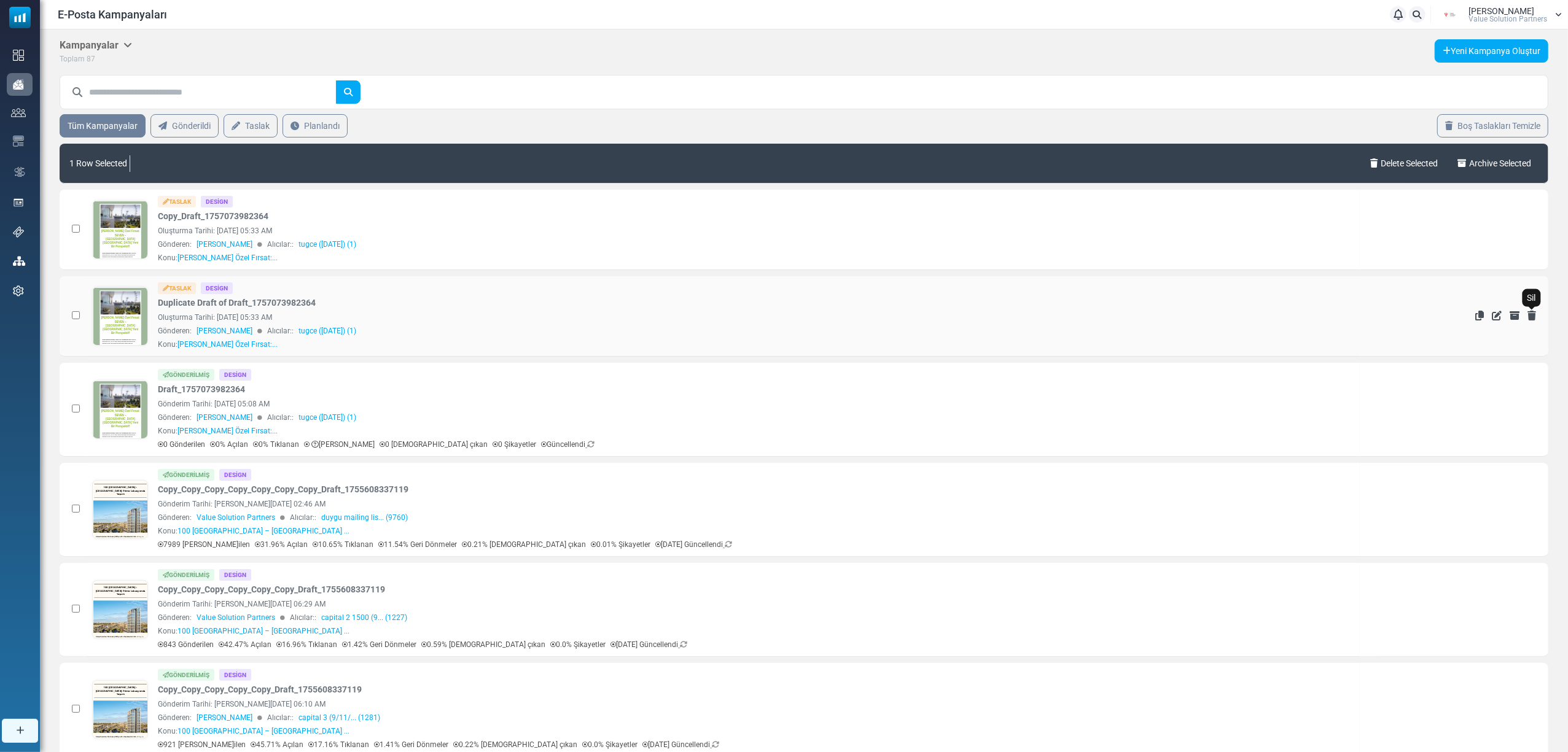
click at [1529, 315] on icon "Sil" at bounding box center [1532, 315] width 9 height 10
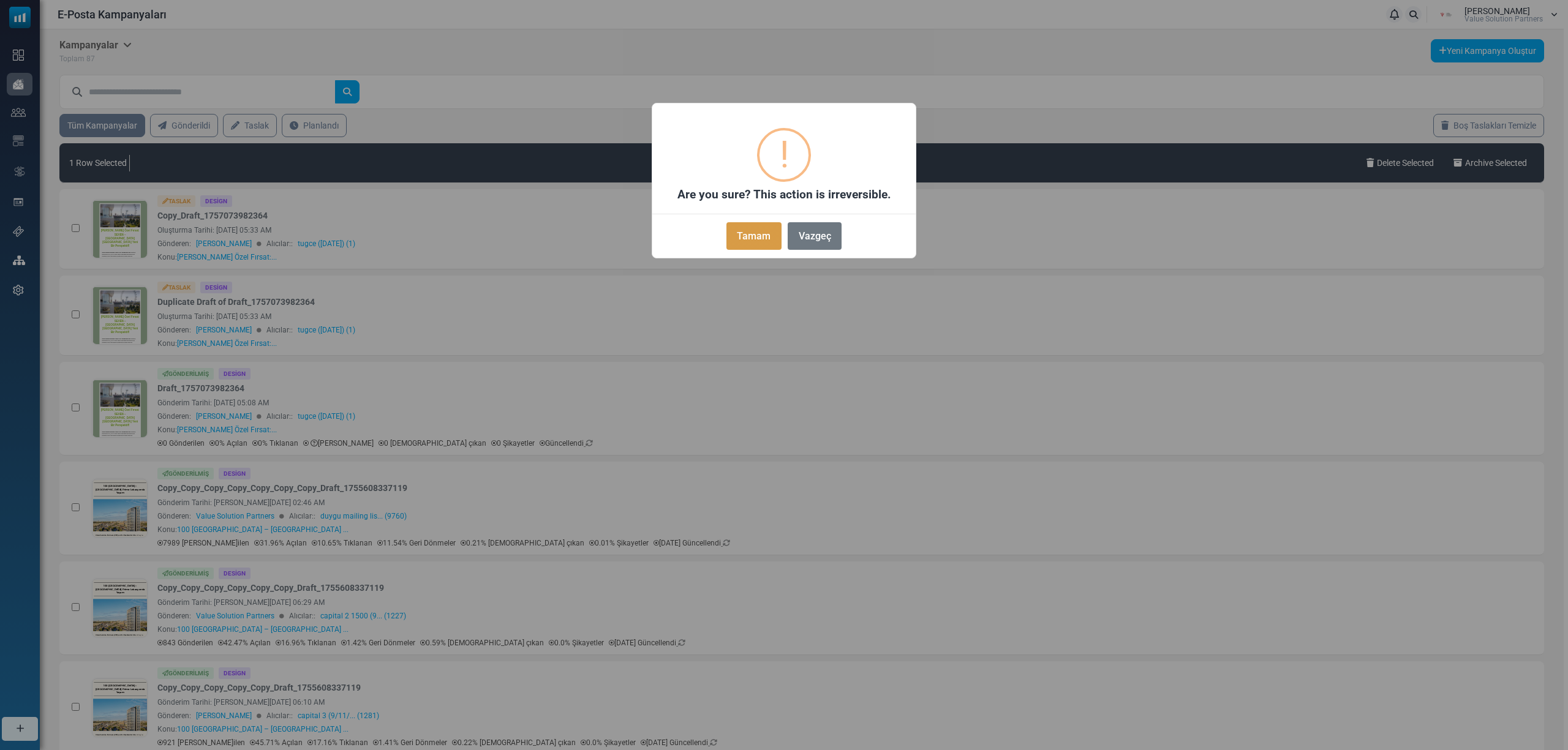
click at [755, 241] on button "Tamam" at bounding box center [753, 236] width 55 height 28
